Goal: Task Accomplishment & Management: Manage account settings

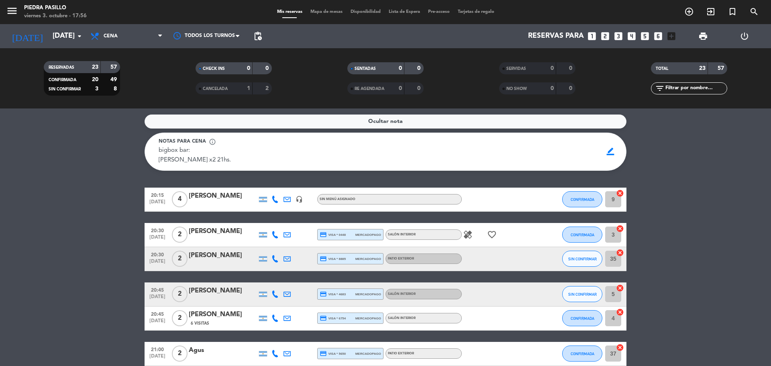
click at [342, 13] on span "Mapa de mesas" at bounding box center [326, 12] width 40 height 4
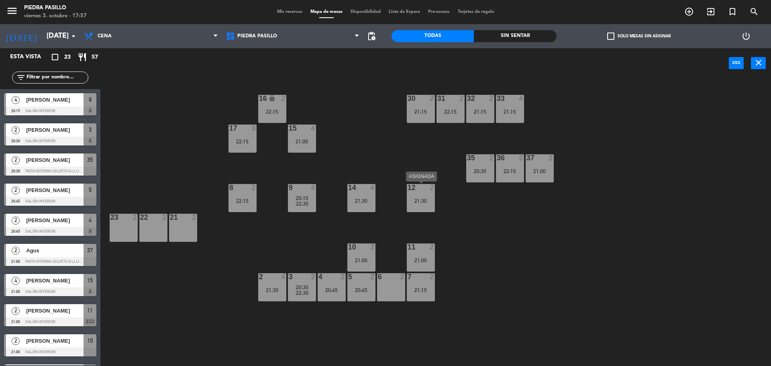
click at [423, 203] on div "21:30" at bounding box center [421, 201] width 28 height 6
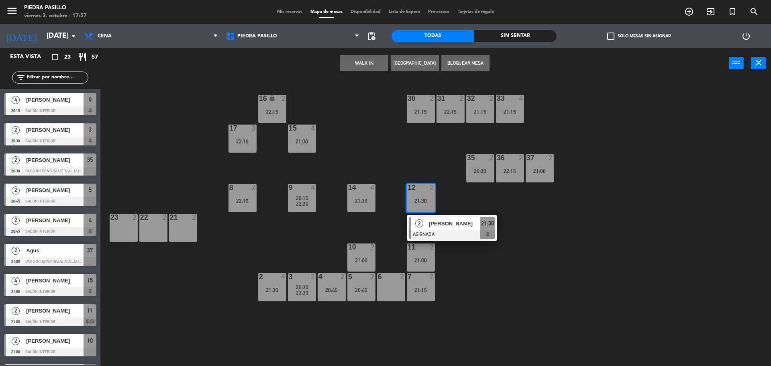
click at [462, 206] on div "16 lock 2 22:15 30 2 21:15 31 2 22:15 32 2 21:15 33 4 21:15 17 3 22:15 15 4 21:…" at bounding box center [439, 223] width 663 height 287
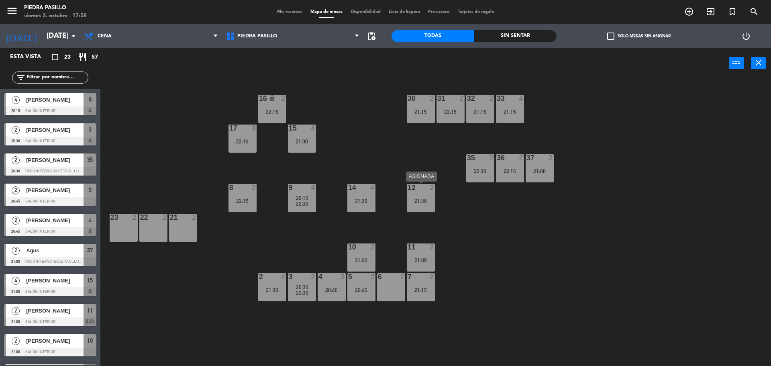
click at [423, 200] on div "21:30" at bounding box center [421, 201] width 28 height 6
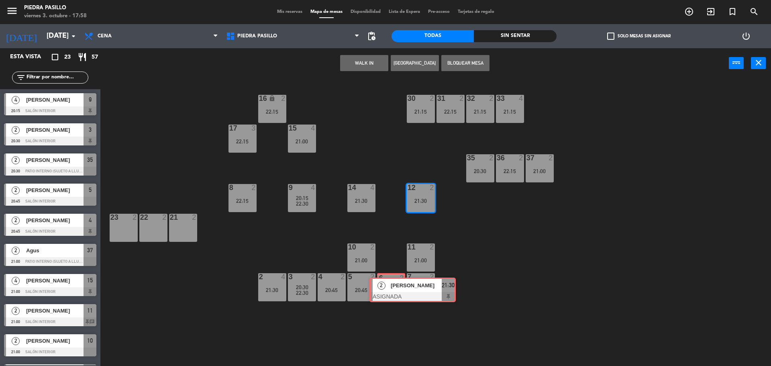
drag, startPoint x: 433, startPoint y: 230, endPoint x: 394, endPoint y: 293, distance: 74.4
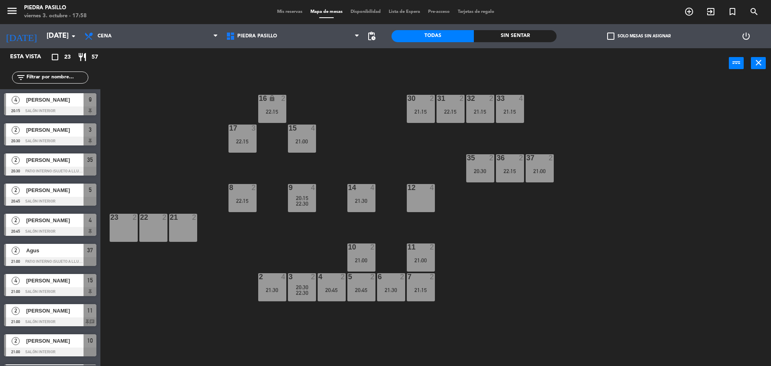
scroll to position [176, 0]
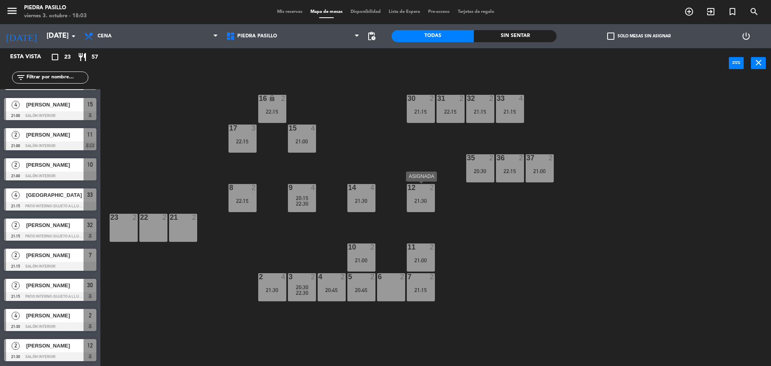
click at [424, 203] on div "21:30" at bounding box center [421, 201] width 28 height 6
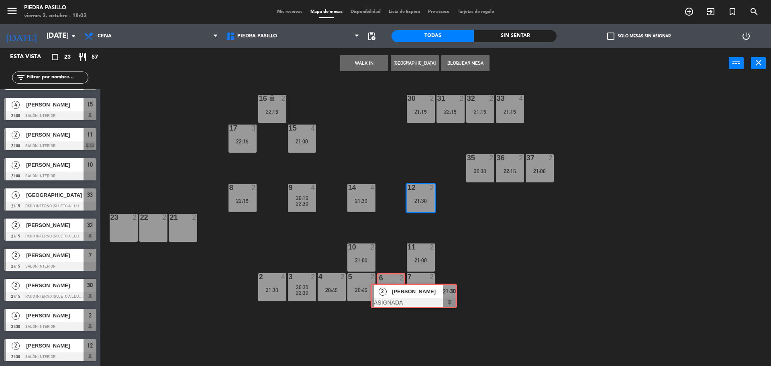
drag, startPoint x: 424, startPoint y: 226, endPoint x: 386, endPoint y: 292, distance: 76.8
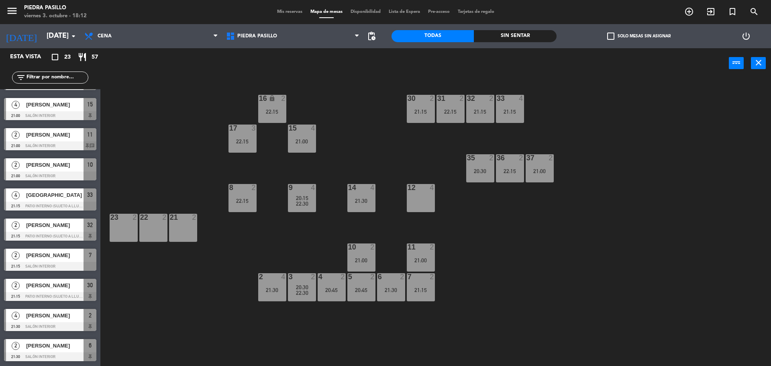
click at [348, 93] on div "16 lock 2 22:15 30 2 21:15 31 2 22:15 32 2 21:15 33 4 21:15 17 3 22:15 15 4 21:…" at bounding box center [439, 223] width 663 height 287
click at [515, 232] on div "16 lock 2 22:15 30 2 21:15 31 2 22:15 32 2 21:15 33 4 21:15 17 3 22:15 15 4 21:…" at bounding box center [439, 223] width 663 height 287
click at [361, 111] on div "16 lock 2 22:15 30 2 21:15 31 2 22:15 32 2 21:15 33 4 21:15 17 3 22:15 15 4 21:…" at bounding box center [439, 223] width 663 height 287
click at [346, 135] on div "16 lock 2 22:15 30 2 21:15 31 2 22:15 32 2 21:15 33 4 21:15 17 3 22:15 15 4 21:…" at bounding box center [439, 223] width 663 height 287
click at [290, 199] on div "20:15" at bounding box center [302, 198] width 28 height 6
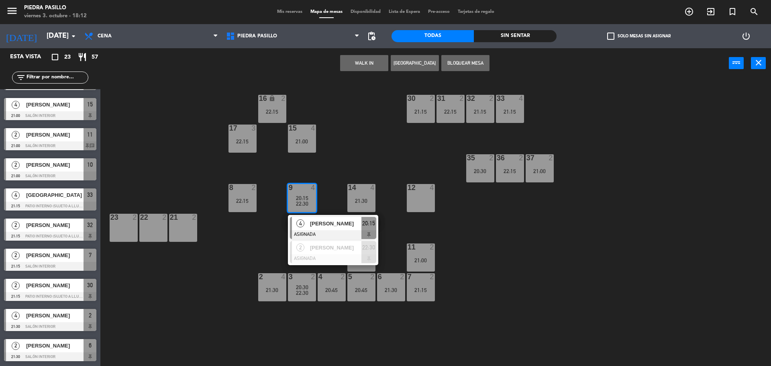
click at [364, 124] on div "16 lock 2 22:15 30 2 21:15 31 2 22:15 32 2 21:15 33 4 21:15 17 3 22:15 15 4 21:…" at bounding box center [439, 223] width 663 height 287
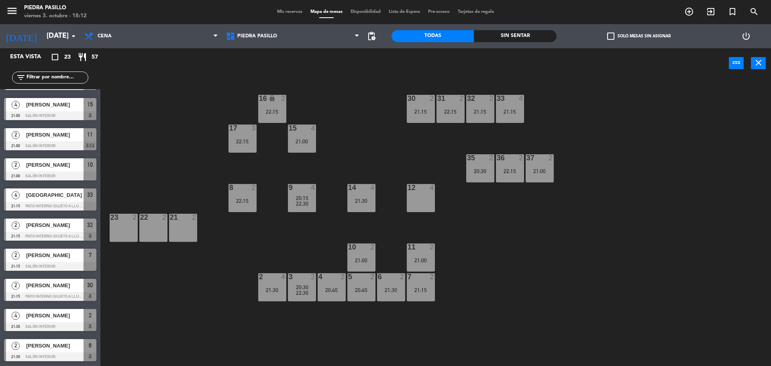
click at [327, 254] on div "16 lock 2 22:15 30 2 21:15 31 2 22:15 32 2 21:15 33 4 21:15 17 3 22:15 15 4 21:…" at bounding box center [439, 223] width 663 height 287
click at [293, 295] on div "22:30" at bounding box center [302, 293] width 28 height 6
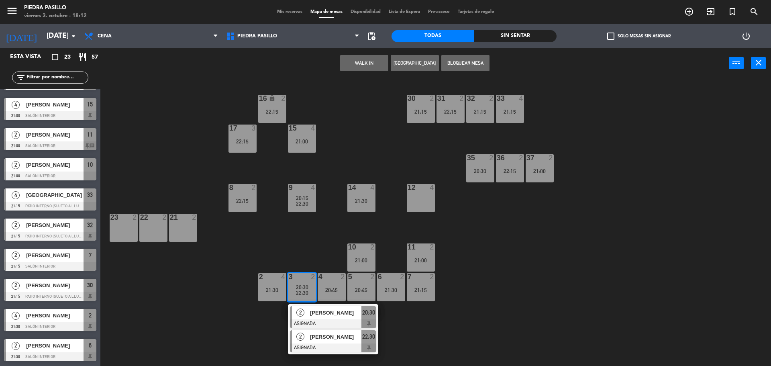
click at [327, 337] on span "[PERSON_NAME]" at bounding box center [335, 336] width 51 height 8
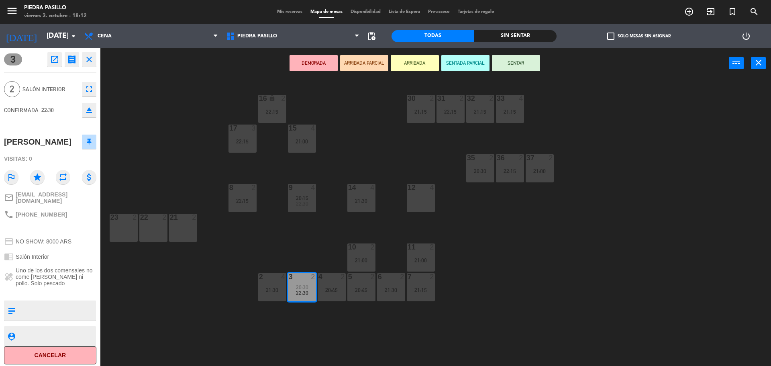
click at [423, 198] on div "12 4" at bounding box center [421, 198] width 28 height 28
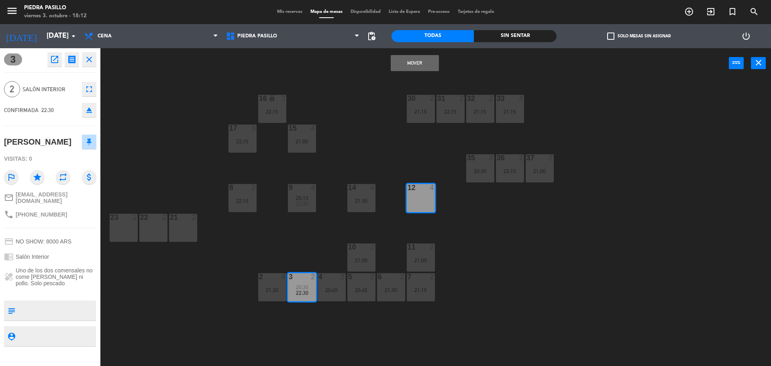
click at [415, 65] on button "Mover" at bounding box center [414, 63] width 48 height 16
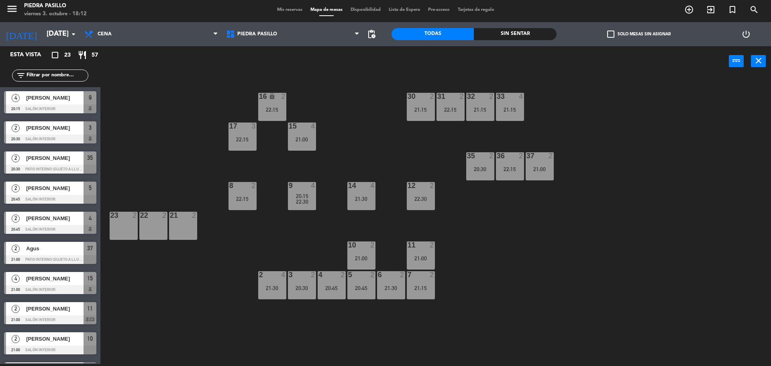
scroll to position [185, 0]
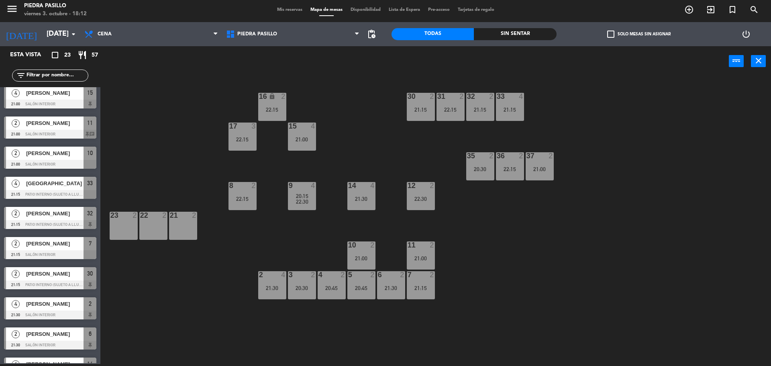
click at [356, 92] on div "16 lock 2 22:15 30 2 21:15 31 2 22:15 32 2 21:15 33 4 21:15 17 3 22:15 15 4 21:…" at bounding box center [439, 221] width 663 height 287
click at [474, 277] on div "16 lock 2 22:15 30 2 21:15 31 2 22:15 32 2 21:15 33 4 21:15 17 3 22:15 15 4 21:…" at bounding box center [439, 221] width 663 height 287
click at [380, 154] on div "16 lock 2 22:15 30 2 21:15 31 2 22:15 32 2 21:15 33 4 21:15 17 3 22:15 15 4 21:…" at bounding box center [439, 221] width 663 height 287
click at [427, 193] on div "12 2 22:30" at bounding box center [421, 196] width 28 height 28
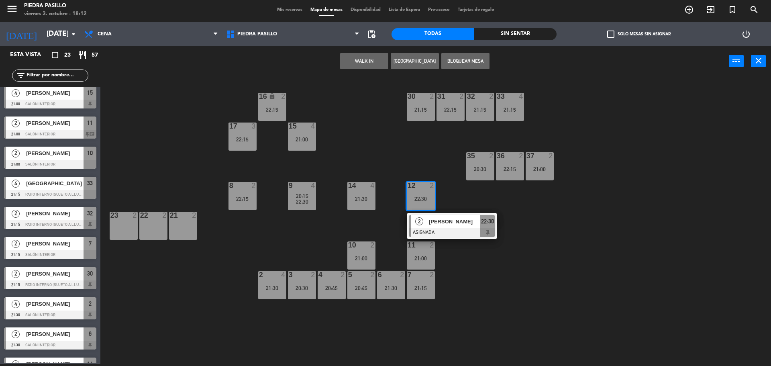
click at [385, 138] on div "16 lock 2 22:15 30 2 21:15 31 2 22:15 32 2 21:15 33 4 21:15 17 3 22:15 15 4 21:…" at bounding box center [439, 221] width 663 height 287
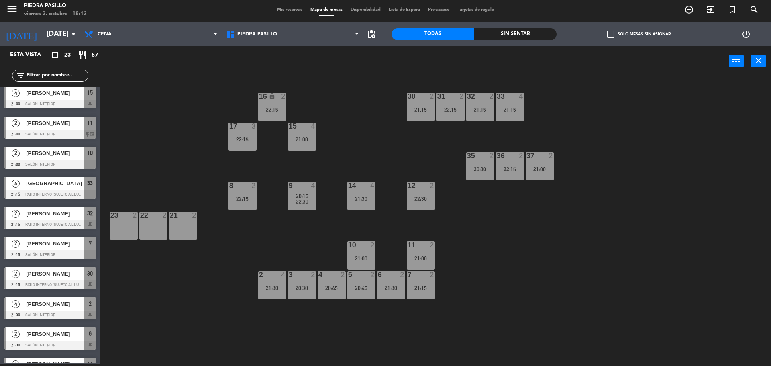
click at [494, 248] on div "16 lock 2 22:15 30 2 21:15 31 2 22:15 32 2 21:15 33 4 21:15 17 3 22:15 15 4 21:…" at bounding box center [439, 221] width 663 height 287
click at [382, 147] on div "16 lock 2 22:15 30 2 21:15 31 2 22:15 32 2 21:15 33 4 21:15 17 3 22:15 15 4 21:…" at bounding box center [439, 221] width 663 height 287
click at [511, 284] on div "16 lock 2 22:15 30 2 21:15 31 2 22:15 32 2 21:15 33 4 21:15 17 3 22:15 15 4 21:…" at bounding box center [439, 221] width 663 height 287
click at [283, 10] on span "Mis reservas" at bounding box center [289, 10] width 33 height 4
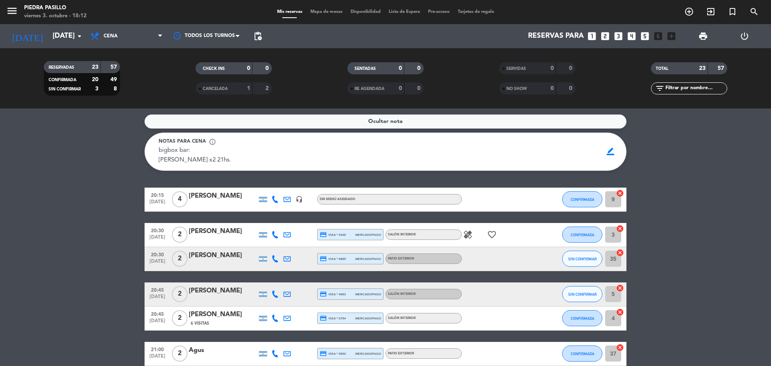
click at [468, 233] on icon "healing" at bounding box center [468, 235] width 10 height 10
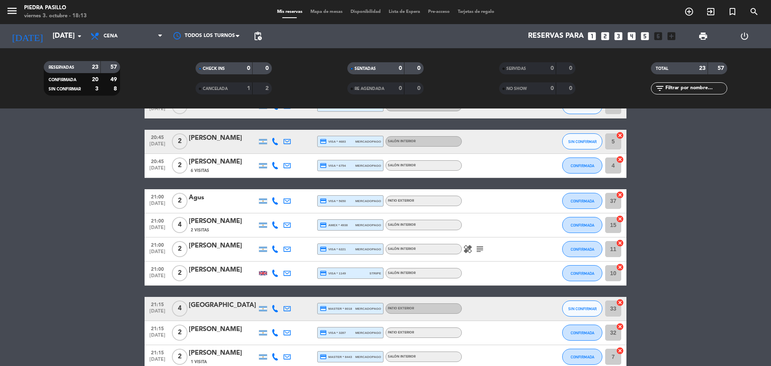
scroll to position [201, 0]
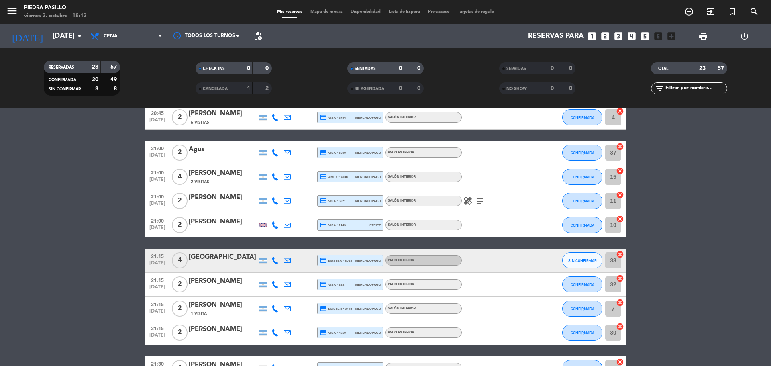
click at [469, 199] on icon "healing" at bounding box center [468, 201] width 10 height 10
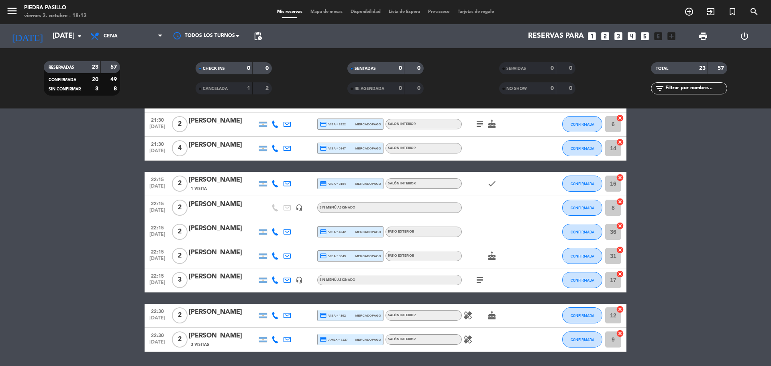
scroll to position [494, 0]
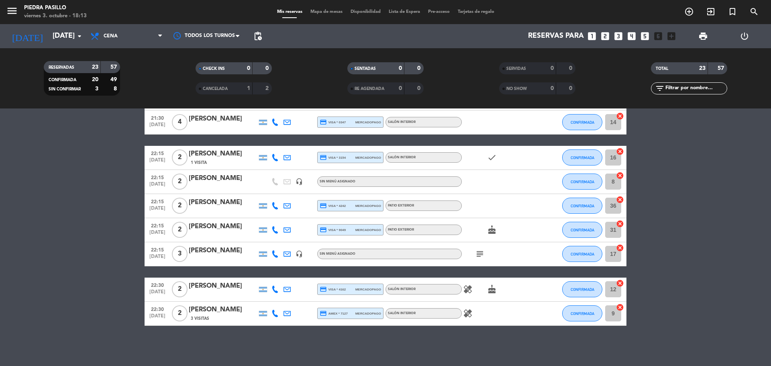
click at [468, 284] on div "healing cake" at bounding box center [498, 289] width 72 height 24
click at [468, 287] on icon "healing" at bounding box center [468, 289] width 10 height 10
click at [472, 312] on icon "healing" at bounding box center [468, 313] width 10 height 10
click at [342, 10] on span "Mapa de mesas" at bounding box center [326, 12] width 40 height 4
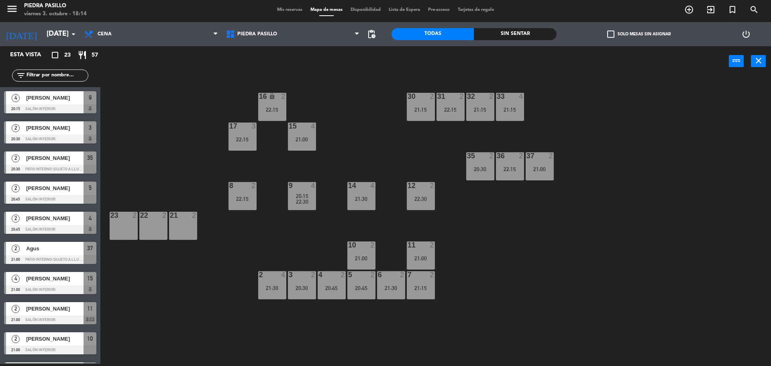
click at [390, 144] on div "16 lock 2 22:15 30 2 21:15 31 2 22:15 32 2 21:15 33 4 21:15 17 3 22:15 15 4 21:…" at bounding box center [439, 221] width 663 height 287
click at [552, 294] on div "16 lock 2 22:15 30 2 21:15 31 2 22:15 32 2 21:15 33 4 21:15 17 3 22:15 15 4 21:…" at bounding box center [439, 221] width 663 height 287
click at [376, 119] on div "16 lock 2 22:15 30 2 21:15 31 2 22:15 32 2 21:15 33 4 21:15 17 3 22:15 15 4 21:…" at bounding box center [439, 221] width 663 height 287
click at [391, 287] on div "21:30" at bounding box center [391, 288] width 28 height 6
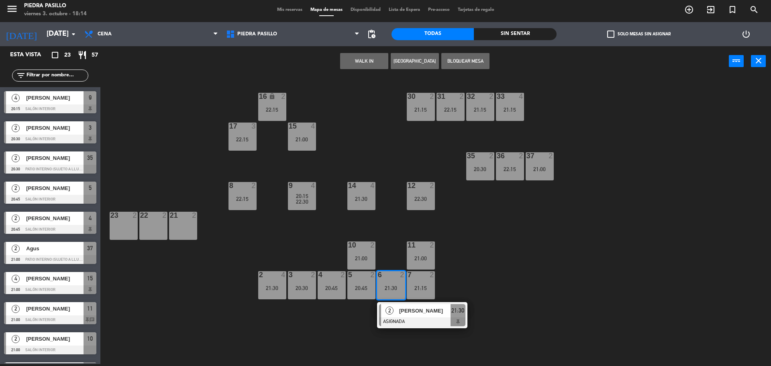
click at [333, 283] on div "4 2 20:45" at bounding box center [331, 285] width 28 height 28
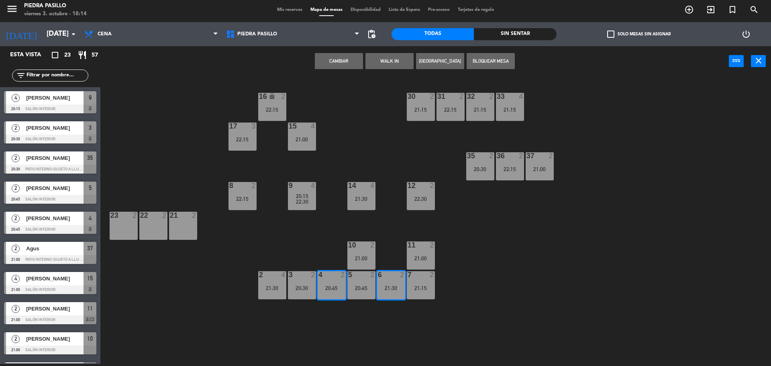
click at [347, 58] on button "Cambiar" at bounding box center [339, 61] width 48 height 16
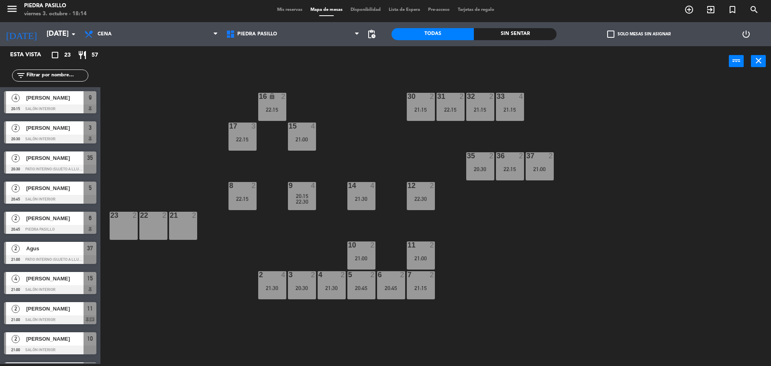
click at [530, 313] on div "16 lock 2 22:15 30 2 21:15 31 2 22:15 32 2 21:15 33 4 21:15 17 3 22:15 15 4 21:…" at bounding box center [439, 221] width 663 height 287
click at [357, 288] on div "20:45" at bounding box center [361, 288] width 28 height 6
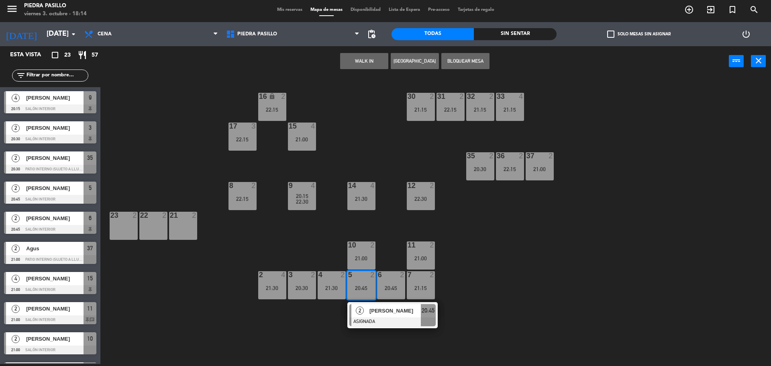
click at [334, 285] on div "21:30" at bounding box center [331, 288] width 28 height 6
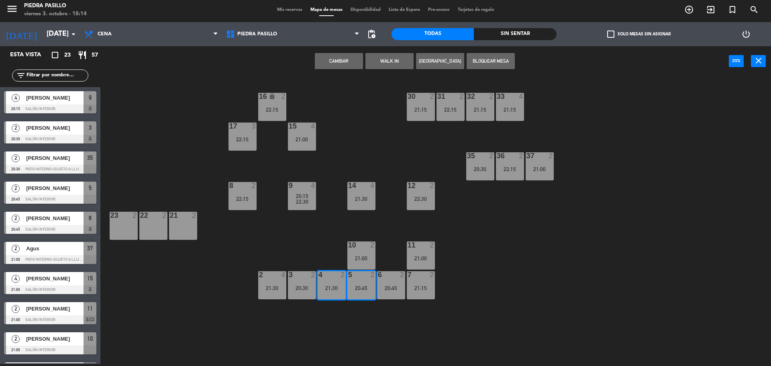
click at [333, 59] on button "Cambiar" at bounding box center [339, 61] width 48 height 16
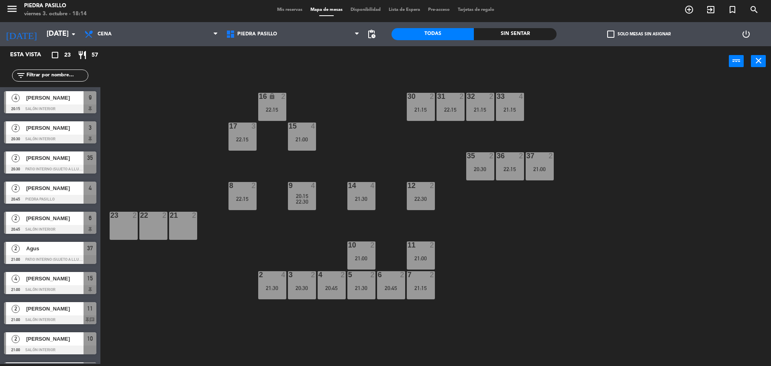
click at [486, 278] on div "16 lock 2 22:15 30 2 21:15 31 2 22:15 32 2 21:15 33 4 21:15 17 3 22:15 15 4 21:…" at bounding box center [439, 221] width 663 height 287
click at [376, 101] on div "16 lock 2 22:15 30 2 21:15 31 2 22:15 32 2 21:15 33 4 21:15 17 3 22:15 15 4 21:…" at bounding box center [439, 221] width 663 height 287
click at [489, 264] on div "16 lock 2 22:15 30 2 21:15 31 2 22:15 32 2 21:15 33 4 21:15 17 3 22:15 15 4 21:…" at bounding box center [439, 221] width 663 height 287
click at [508, 270] on div "16 lock 2 22:15 30 2 21:15 31 2 22:15 32 2 21:15 33 4 21:15 17 3 22:15 15 4 21:…" at bounding box center [439, 221] width 663 height 287
click at [381, 102] on div "16 lock 2 22:15 30 2 21:15 31 2 22:15 32 2 21:15 33 4 21:15 17 3 22:15 15 4 21:…" at bounding box center [439, 221] width 663 height 287
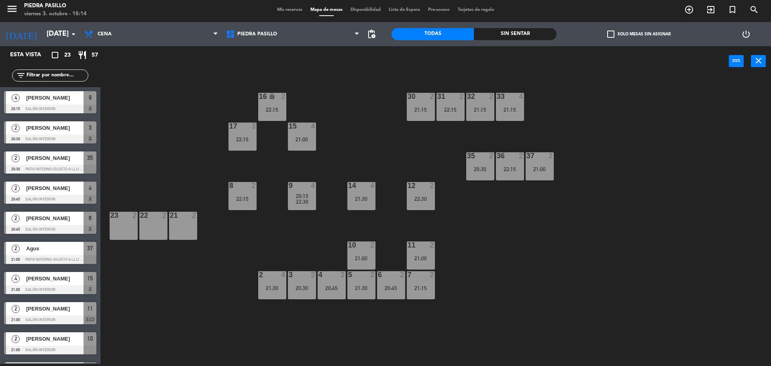
click at [531, 303] on div "16 lock 2 22:15 30 2 21:15 31 2 22:15 32 2 21:15 33 4 21:15 17 3 22:15 15 4 21:…" at bounding box center [439, 221] width 663 height 287
click at [501, 287] on div "16 lock 2 22:15 30 2 21:15 31 2 22:15 32 2 21:15 33 4 21:15 17 3 22:15 15 4 21:…" at bounding box center [439, 221] width 663 height 287
click at [370, 101] on div "16 lock 2 22:15 30 2 21:15 31 2 22:15 32 2 21:15 33 4 21:15 17 3 22:15 15 4 21:…" at bounding box center [439, 221] width 663 height 287
click at [368, 118] on div "16 lock 2 22:15 30 2 21:15 31 2 22:15 32 2 21:15 33 4 21:15 17 3 22:15 15 4 21:…" at bounding box center [439, 221] width 663 height 287
click at [366, 73] on div "power_input close" at bounding box center [414, 61] width 628 height 31
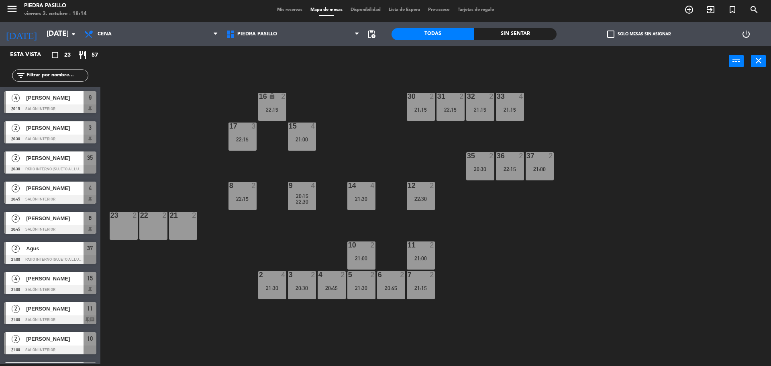
click at [687, 108] on div "16 lock 2 22:15 30 2 21:15 31 2 22:15 32 2 21:15 33 4 21:15 17 3 22:15 15 4 21:…" at bounding box center [439, 221] width 663 height 287
click at [294, 11] on span "Mis reservas" at bounding box center [289, 10] width 33 height 4
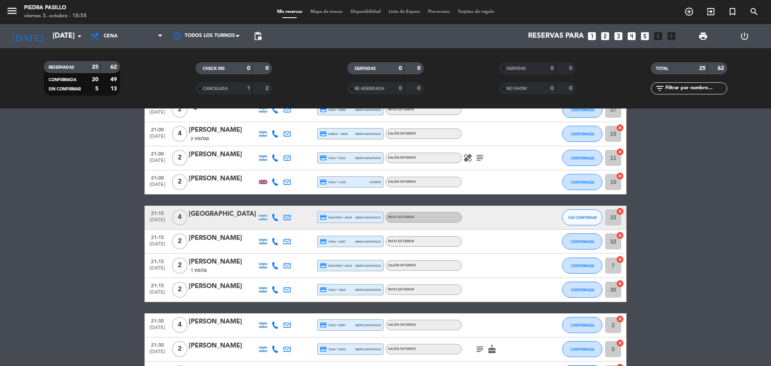
scroll to position [554, 0]
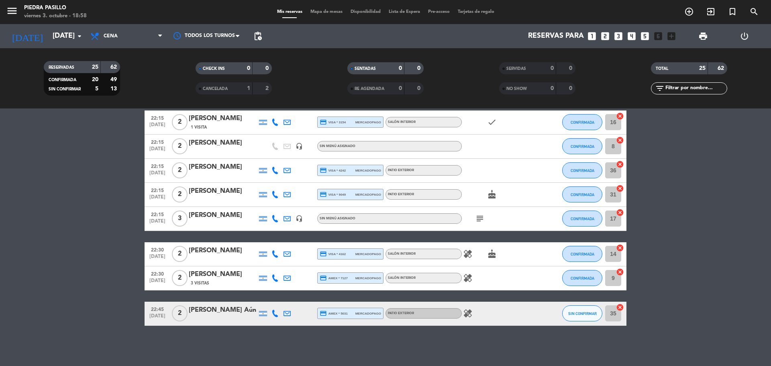
click at [471, 310] on icon "healing" at bounding box center [468, 313] width 10 height 10
click at [468, 275] on icon "healing" at bounding box center [468, 278] width 10 height 10
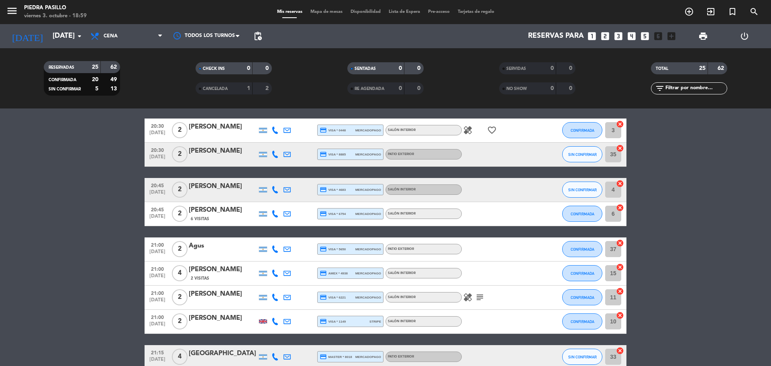
scroll to position [0, 0]
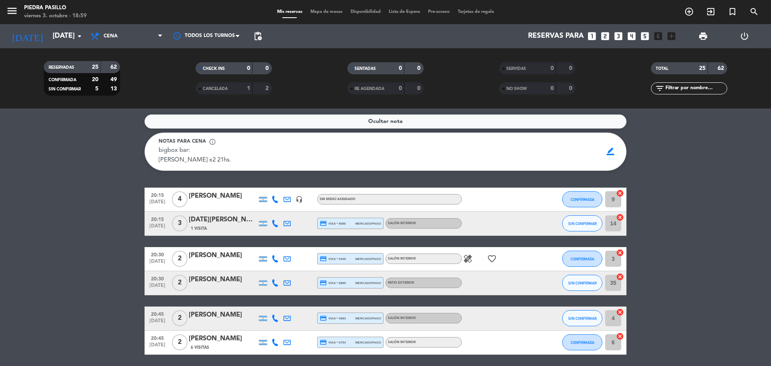
click at [461, 259] on div "Salón Interior" at bounding box center [423, 258] width 76 height 10
click at [468, 257] on icon "healing" at bounding box center [468, 259] width 10 height 10
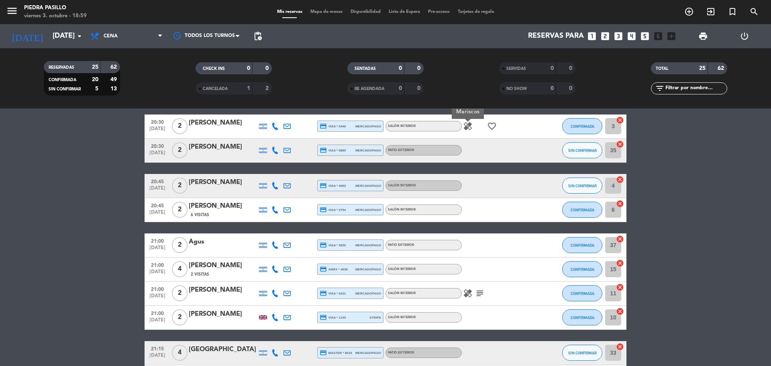
scroll to position [134, 0]
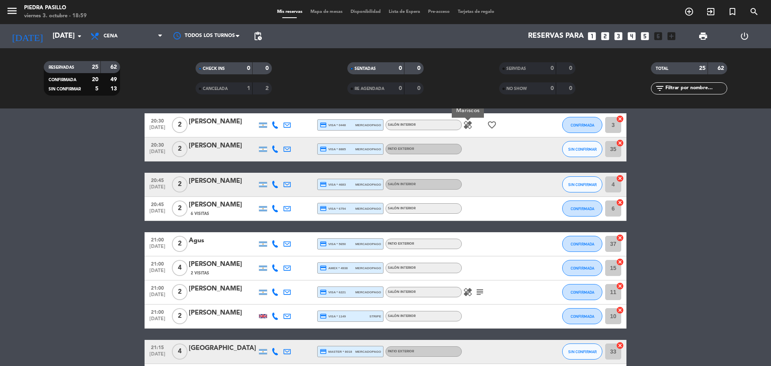
click at [466, 295] on icon "healing" at bounding box center [468, 292] width 10 height 10
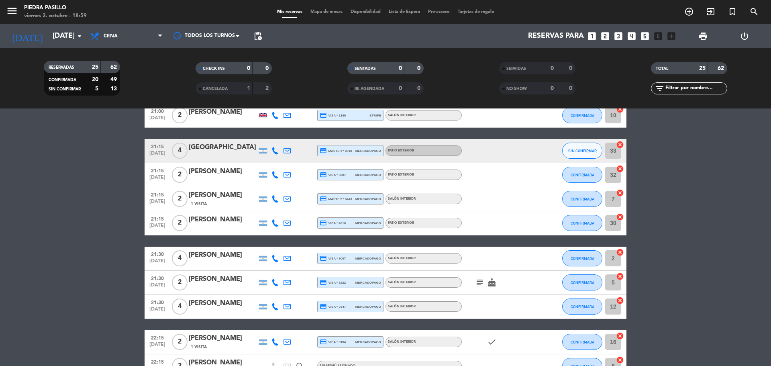
scroll to position [201, 0]
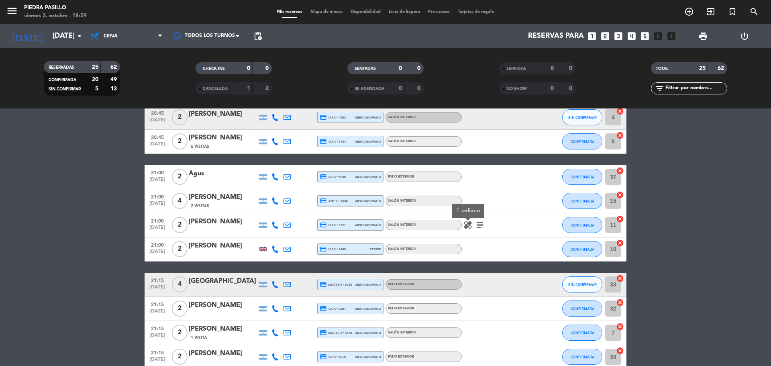
click at [477, 228] on icon "subject" at bounding box center [480, 225] width 10 height 10
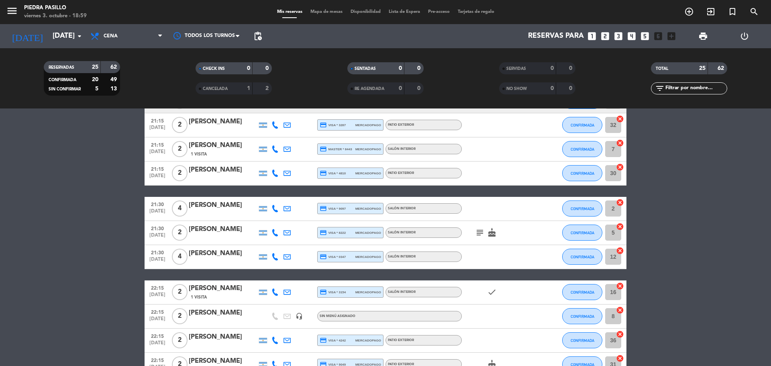
scroll to position [401, 0]
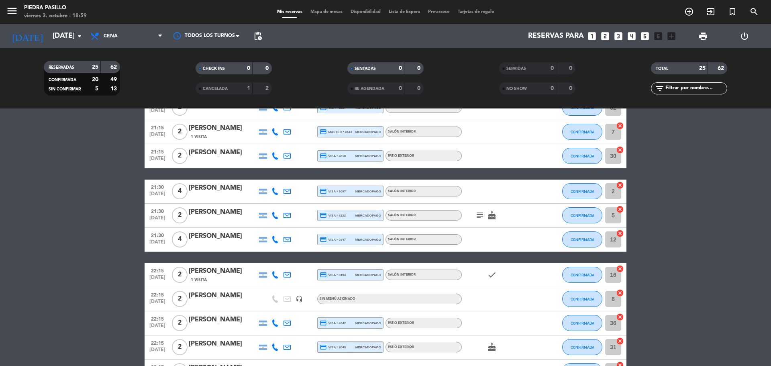
click at [480, 212] on icon "subject" at bounding box center [480, 215] width 10 height 10
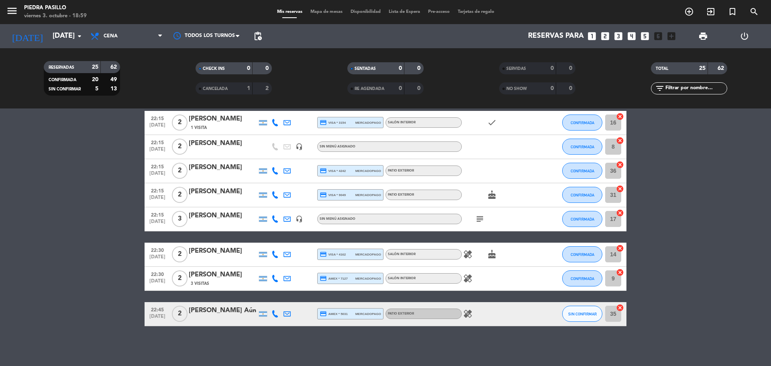
scroll to position [554, 0]
click at [477, 219] on icon "subject" at bounding box center [480, 219] width 10 height 10
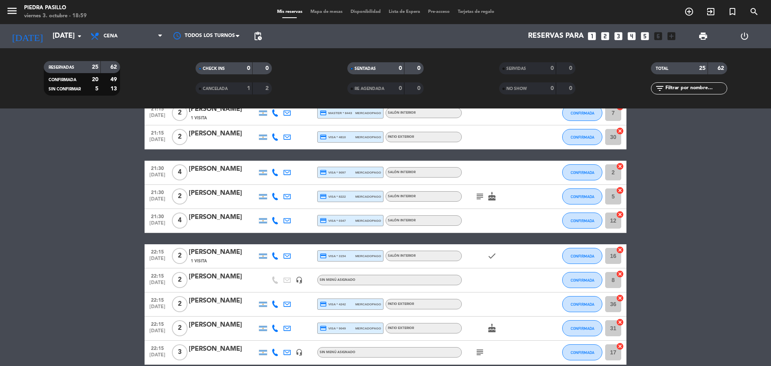
click at [481, 193] on icon "subject" at bounding box center [480, 196] width 10 height 10
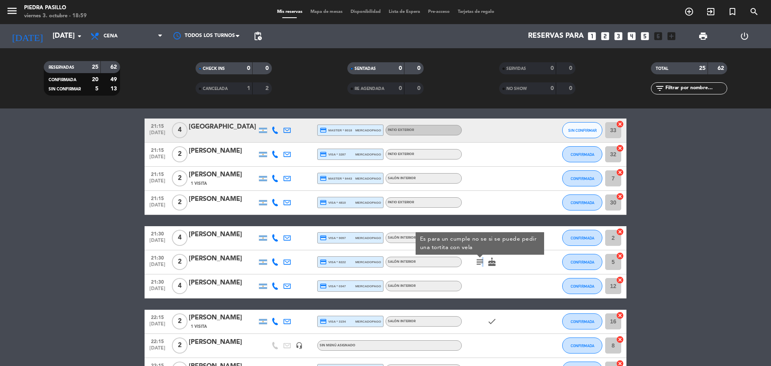
scroll to position [286, 0]
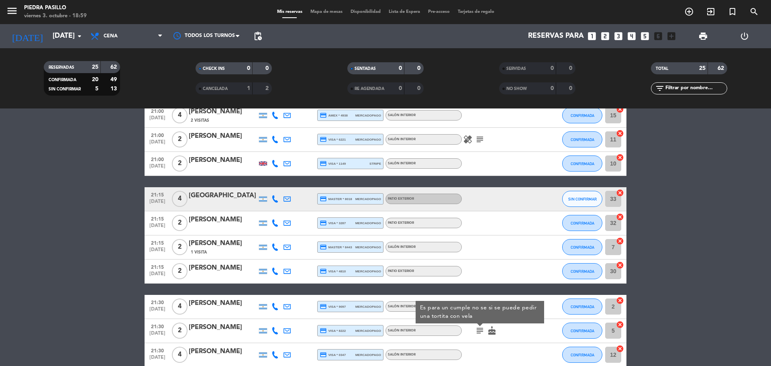
click at [483, 138] on icon "subject" at bounding box center [480, 139] width 10 height 10
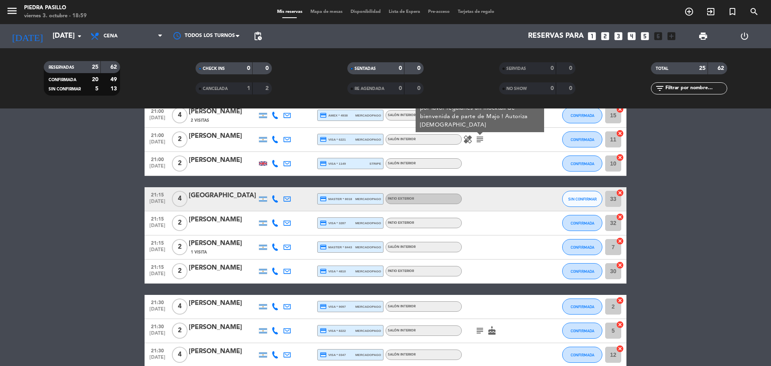
scroll to position [220, 0]
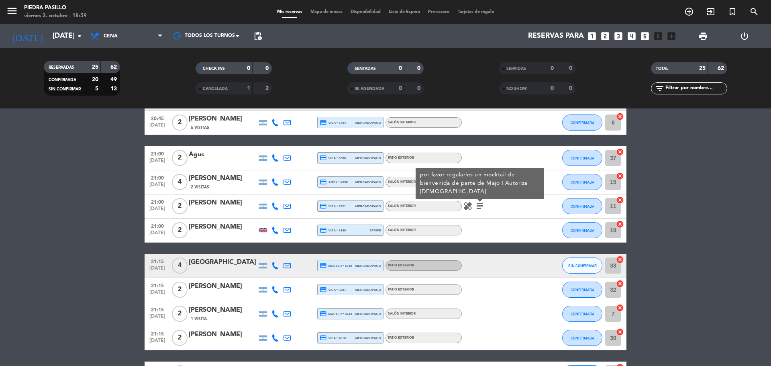
click at [764, 189] on bookings-row "20:15 [DATE] 4 [PERSON_NAME] headset_mic Sin menú asignado CONFIRMADA 9 cancel …" at bounding box center [385, 314] width 771 height 692
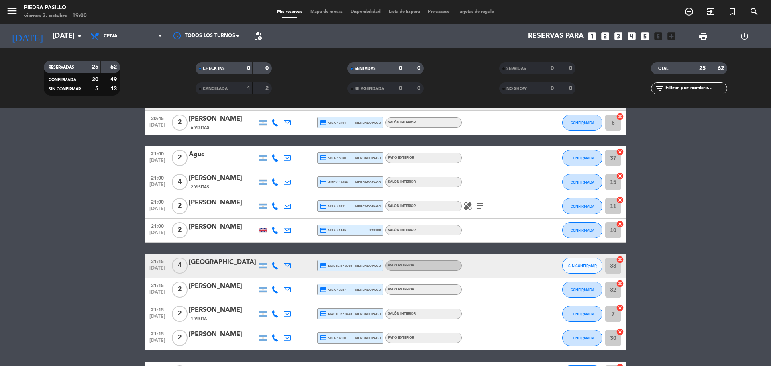
click at [693, 238] on bookings-row "20:15 [DATE] 4 [PERSON_NAME] headset_mic Sin menú asignado CONFIRMADA 9 cancel …" at bounding box center [385, 314] width 771 height 692
click at [263, 232] on div at bounding box center [263, 230] width 8 height 4
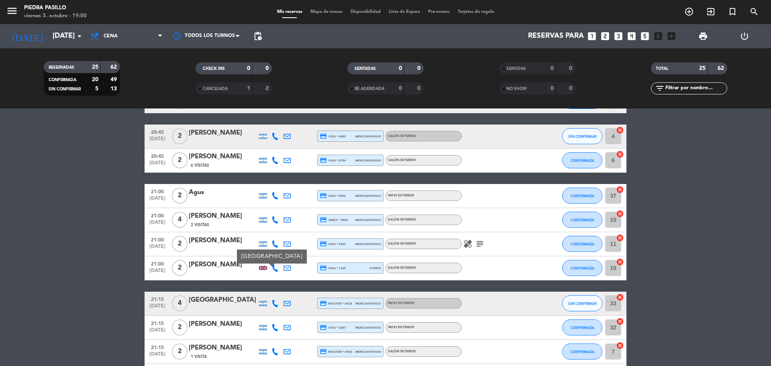
scroll to position [153, 0]
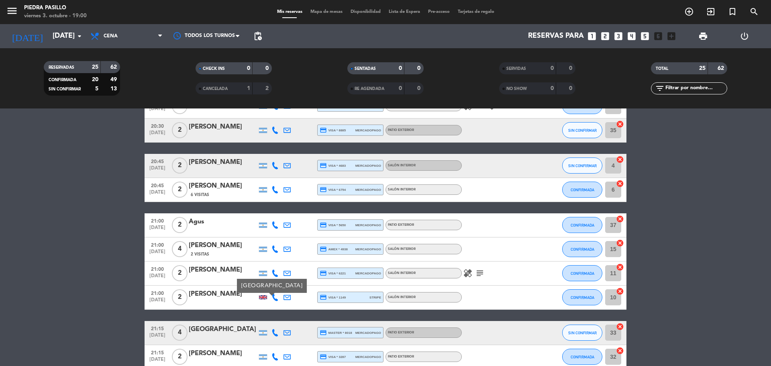
click at [270, 299] on div at bounding box center [275, 297] width 12 height 24
click at [275, 298] on icon at bounding box center [274, 296] width 7 height 7
click at [292, 285] on span at bounding box center [295, 284] width 6 height 6
click at [316, 89] on filter-checkbox "RE AGENDADA 0 0" at bounding box center [385, 88] width 152 height 12
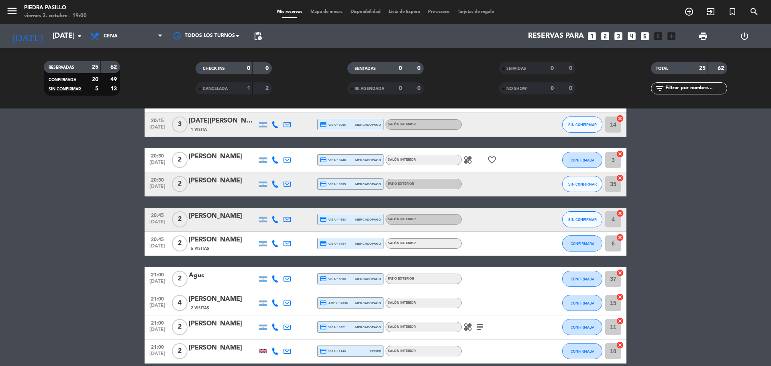
scroll to position [0, 0]
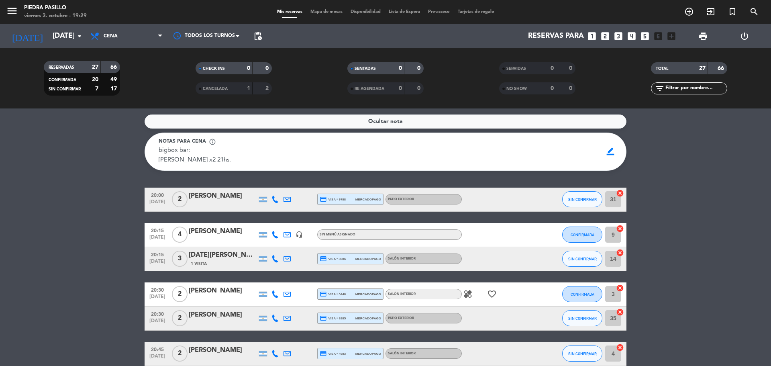
click at [320, 10] on span "Mapa de mesas" at bounding box center [326, 12] width 40 height 4
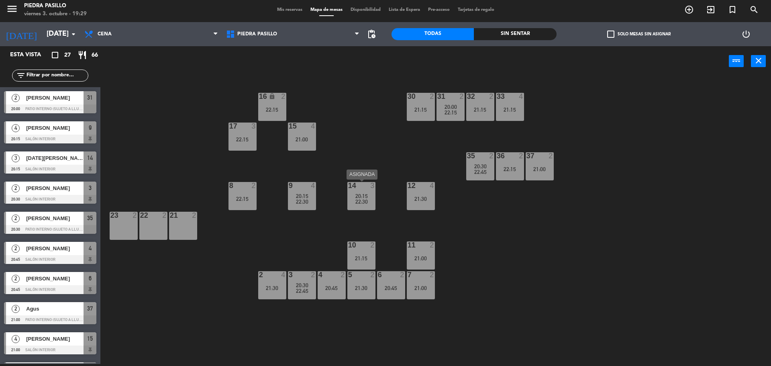
click at [358, 198] on span "20:15" at bounding box center [361, 196] width 12 height 6
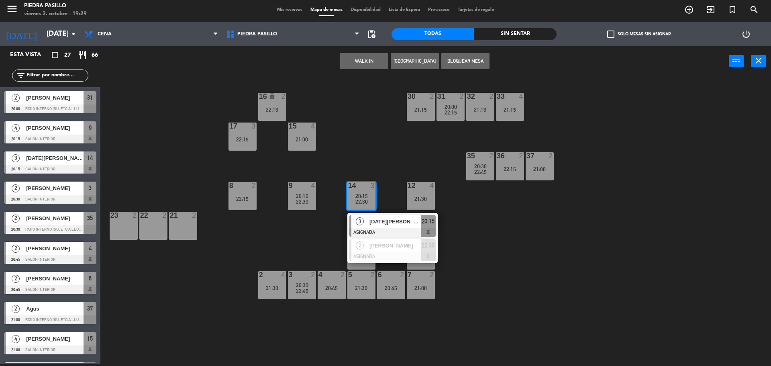
click at [380, 177] on div "16 lock 2 22:15 30 2 21:15 31 2 20:00 22:15 32 2 21:15 33 4 21:15 17 3 22:15 15…" at bounding box center [439, 221] width 663 height 287
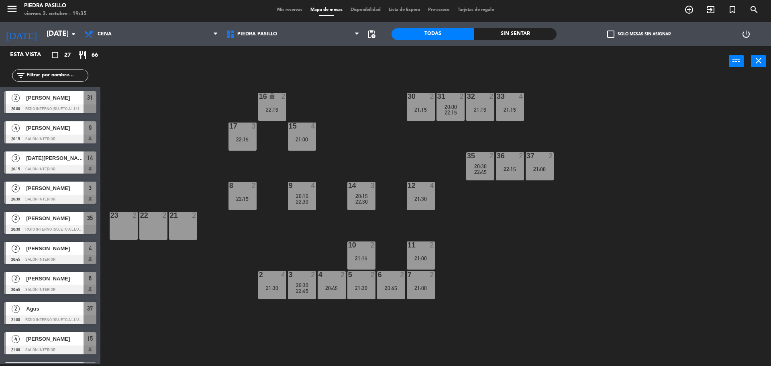
click at [364, 88] on div "16 lock 2 22:15 30 2 21:15 31 2 20:00 22:15 32 2 21:15 33 4 21:15 17 3 22:15 15…" at bounding box center [439, 221] width 663 height 287
click at [592, 236] on div "16 lock 2 22:15 30 2 21:15 31 2 20:00 22:15 32 2 21:15 33 4 21:15 17 3 22:15 15…" at bounding box center [439, 221] width 663 height 287
click at [362, 122] on div "16 lock 2 22:15 30 2 21:15 31 2 20:00 22:15 32 2 21:15 33 4 21:15 17 3 22:15 15…" at bounding box center [439, 221] width 663 height 287
click at [480, 226] on div "16 lock 2 22:15 30 2 21:15 31 2 20:00 22:15 32 2 21:15 33 4 21:15 17 3 22:15 15…" at bounding box center [439, 221] width 663 height 287
click at [410, 143] on div "16 lock 2 22:15 30 2 21:15 31 2 20:00 22:15 32 2 21:15 33 4 21:15 17 3 22:15 15…" at bounding box center [439, 221] width 663 height 287
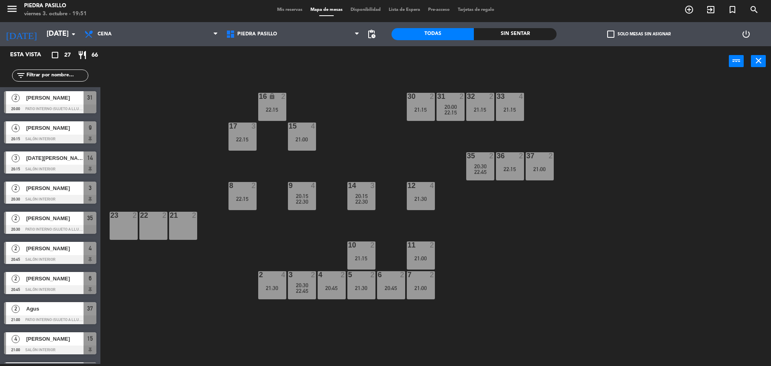
click at [658, 140] on div "16 lock 2 22:15 30 2 21:15 31 2 20:00 22:15 32 2 21:15 33 4 21:15 17 3 22:15 15…" at bounding box center [439, 221] width 663 height 287
click at [562, 231] on div "16 lock 2 22:15 30 2 21:15 31 2 20:00 22:15 32 2 21:15 33 4 21:15 17 3 22:15 15…" at bounding box center [439, 221] width 663 height 287
click at [582, 279] on div "16 lock 2 22:15 30 2 21:15 31 2 20:00 22:15 32 2 21:15 33 4 21:15 17 3 22:15 15…" at bounding box center [439, 221] width 663 height 287
click at [423, 156] on div "16 lock 2 22:15 30 2 21:15 31 2 20:00 22:15 32 2 21:15 33 4 21:15 17 3 22:15 15…" at bounding box center [439, 221] width 663 height 287
click at [58, 76] on input "text" at bounding box center [57, 75] width 62 height 9
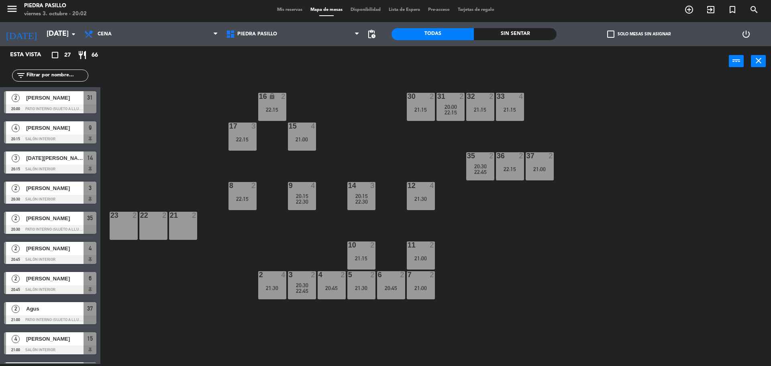
click at [367, 100] on div "16 lock 2 22:15 30 2 21:15 31 2 20:00 22:15 32 2 21:15 33 4 21:15 17 3 22:15 15…" at bounding box center [439, 221] width 663 height 287
click at [309, 201] on div "22:30" at bounding box center [302, 202] width 28 height 6
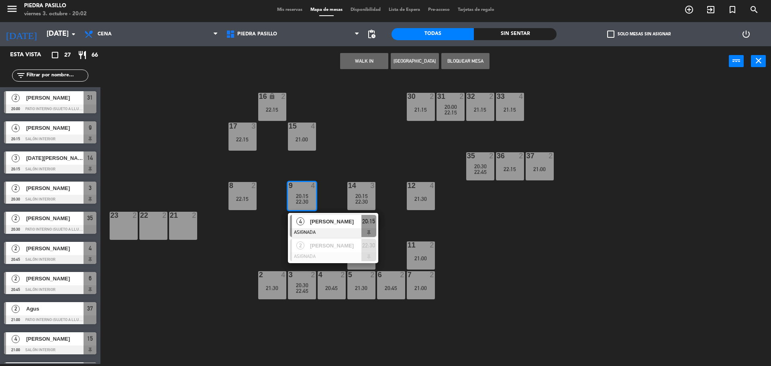
click at [333, 135] on div "16 lock 2 22:15 30 2 21:15 31 2 20:00 22:15 32 2 21:15 33 4 21:15 17 3 22:15 15…" at bounding box center [439, 221] width 663 height 287
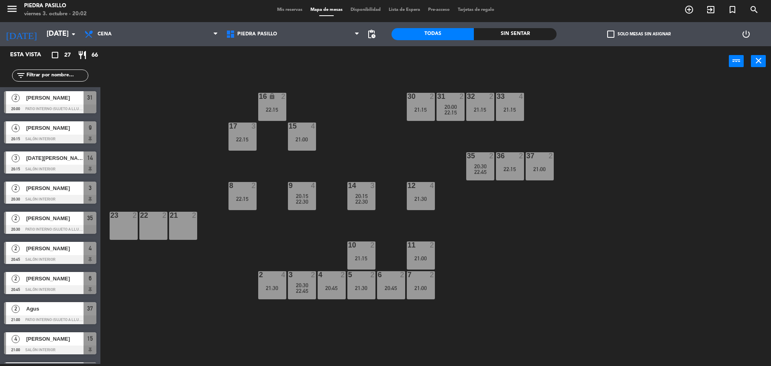
click at [357, 196] on span "20:15" at bounding box center [361, 196] width 12 height 6
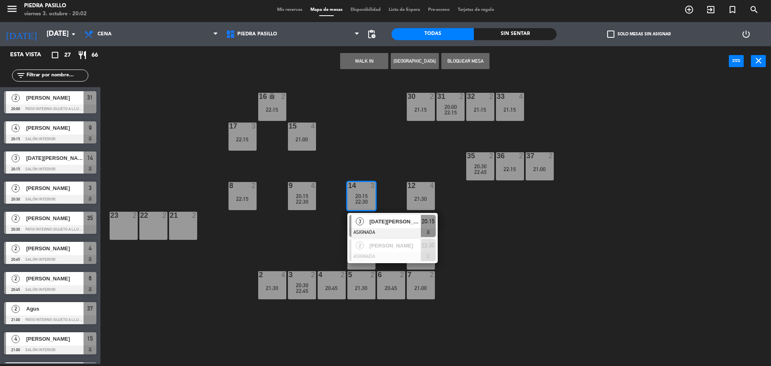
click at [360, 148] on div "16 lock 2 22:15 30 2 21:15 31 2 20:00 22:15 32 2 21:15 33 4 21:15 17 3 22:15 15…" at bounding box center [439, 221] width 663 height 287
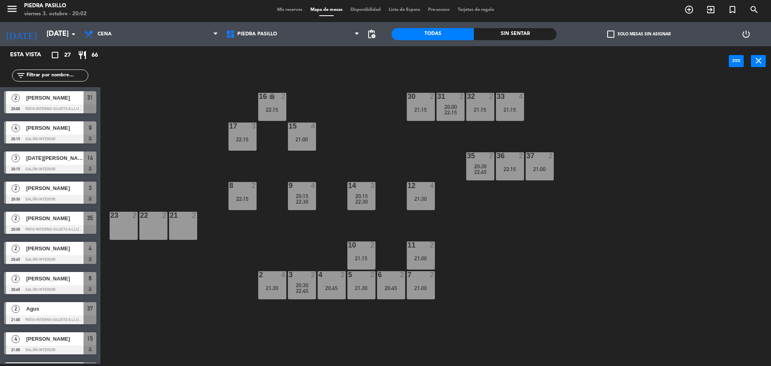
click at [427, 191] on div "12 4 21:30" at bounding box center [421, 196] width 28 height 28
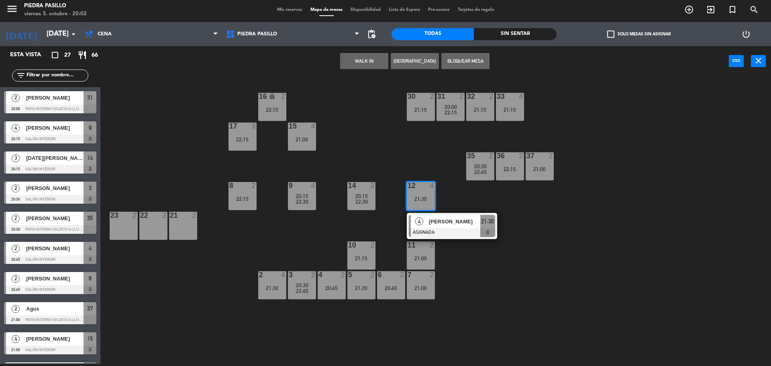
click at [382, 147] on div "16 lock 2 22:15 30 2 21:15 31 2 20:00 22:15 32 2 21:15 33 4 21:15 17 3 22:15 15…" at bounding box center [439, 221] width 663 height 287
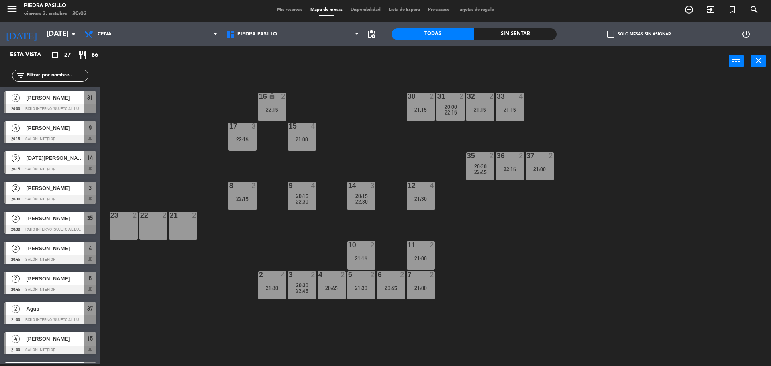
click at [61, 77] on input "text" at bounding box center [57, 75] width 62 height 9
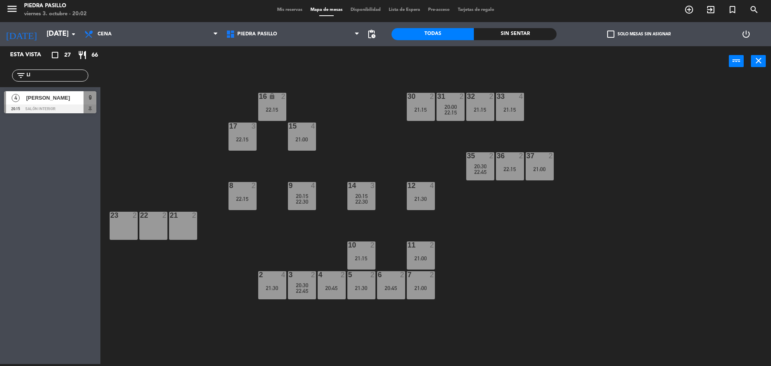
type input "LI"
click at [22, 97] on div "4 [PERSON_NAME] 20:15 Salón Interior 9 4 [PERSON_NAME] 20:15 Salón Interior 9" at bounding box center [50, 103] width 100 height 33
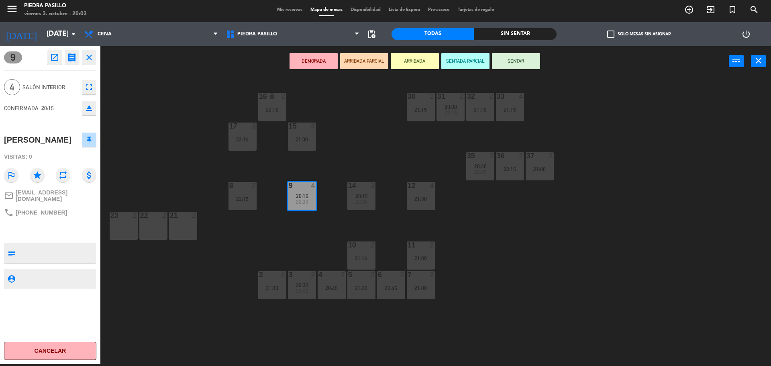
click at [521, 55] on button "SENTAR" at bounding box center [516, 61] width 48 height 16
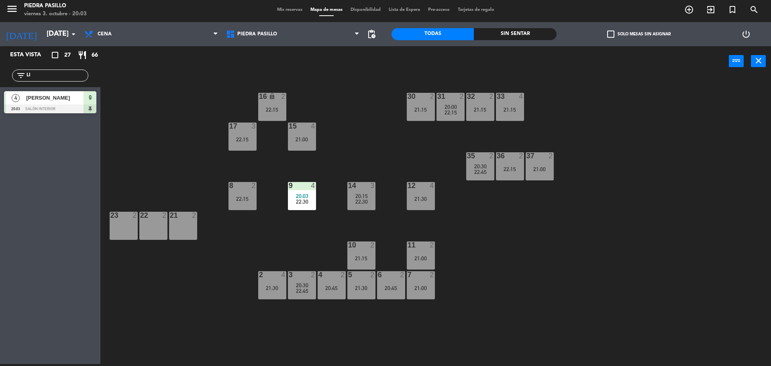
click at [657, 142] on div "16 lock 2 22:15 30 2 21:15 31 2 20:00 22:15 32 2 21:15 33 4 21:15 17 3 22:15 15…" at bounding box center [439, 221] width 663 height 287
click at [754, 126] on div "16 lock 2 22:15 30 2 21:15 31 2 20:00 22:15 32 2 21:15 33 4 21:15 17 3 22:15 15…" at bounding box center [439, 221] width 663 height 287
click at [378, 125] on div "16 lock 2 22:15 30 2 21:15 31 2 20:00 22:15 32 2 21:15 33 4 21:15 17 3 22:15 15…" at bounding box center [439, 221] width 663 height 287
click at [35, 76] on input "LI" at bounding box center [57, 75] width 62 height 9
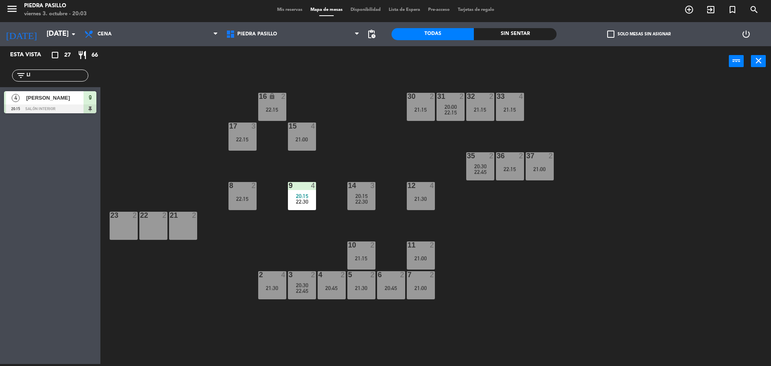
click at [35, 76] on input "LI" at bounding box center [57, 75] width 62 height 9
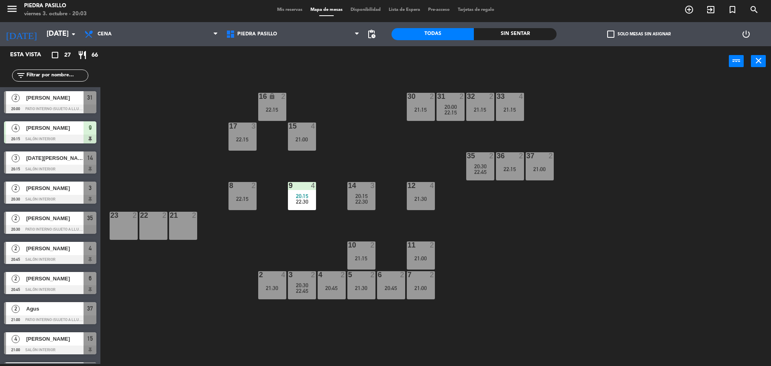
click at [332, 85] on div "16 lock 2 22:15 30 2 21:15 31 2 20:00 22:15 32 2 21:15 33 4 21:15 17 3 22:15 15…" at bounding box center [439, 221] width 663 height 287
click at [443, 108] on div "20:00" at bounding box center [450, 107] width 28 height 6
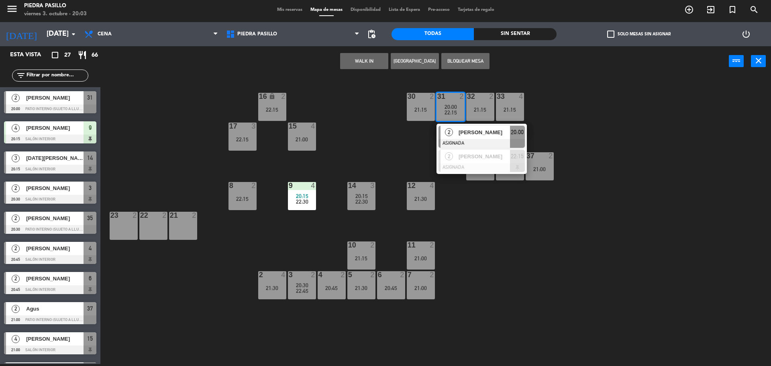
click at [713, 116] on div "16 lock 2 22:15 30 2 21:15 31 2 20:00 22:15 2 [PERSON_NAME] ASIGNADA 20:00 2 [P…" at bounding box center [439, 221] width 663 height 287
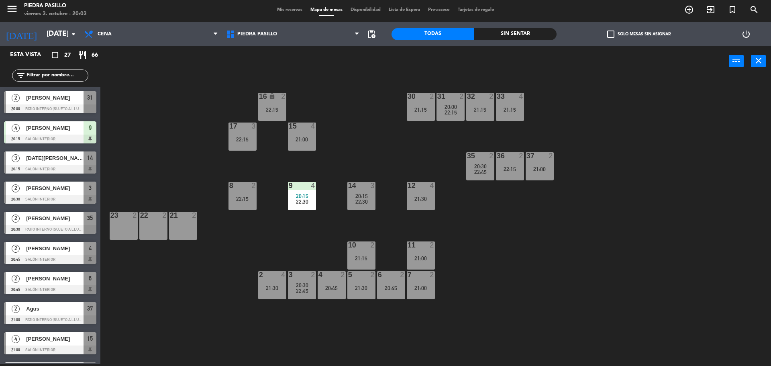
click at [594, 226] on div "16 lock 2 22:15 30 2 21:15 31 2 20:00 22:15 32 2 21:15 33 4 21:15 17 3 22:15 15…" at bounding box center [439, 221] width 663 height 287
click at [290, 12] on div "Mis reservas Mapa de mesas Disponibilidad Lista de Espera Pre-acceso Tarjetas d…" at bounding box center [385, 9] width 225 height 7
click at [291, 9] on span "Mis reservas" at bounding box center [289, 10] width 33 height 4
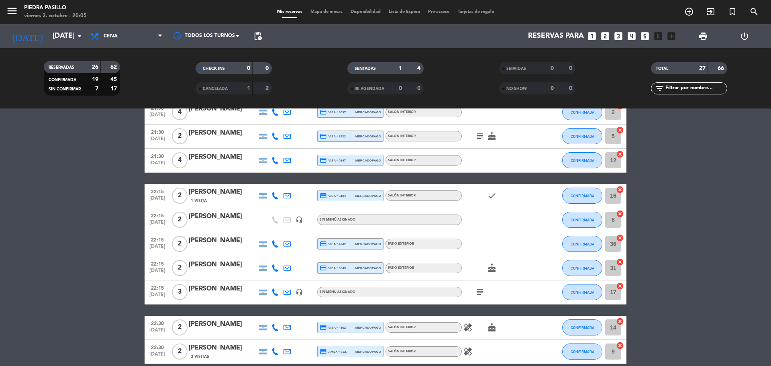
scroll to position [535, 0]
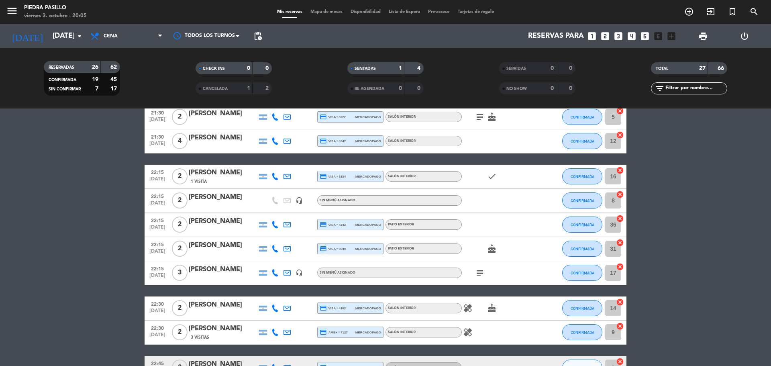
drag, startPoint x: 143, startPoint y: 198, endPoint x: 117, endPoint y: 193, distance: 27.1
click at [135, 189] on bookings-row "20:00 [DATE] 2 [PERSON_NAME] credit_card visa * 9788 mercadopago Patio Exterior…" at bounding box center [385, 27] width 771 height 751
click at [100, 199] on bookings-row "20:00 [DATE] 2 [PERSON_NAME] credit_card visa * 9788 mercadopago Patio Exterior…" at bounding box center [385, 27] width 771 height 751
click at [244, 200] on div "[PERSON_NAME]" at bounding box center [223, 197] width 68 height 10
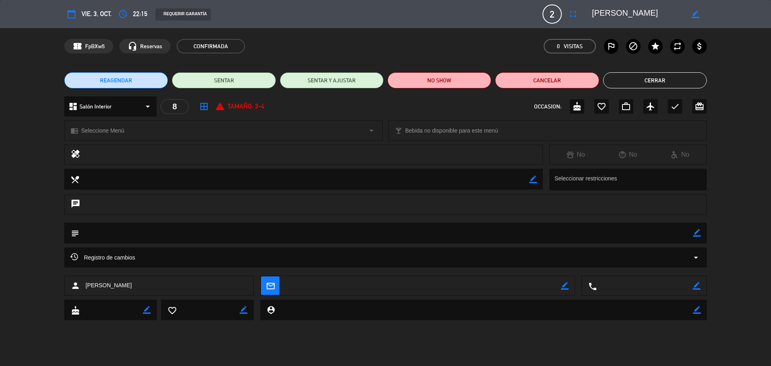
click at [696, 230] on icon "border_color" at bounding box center [697, 233] width 8 height 8
click at [378, 229] on textarea at bounding box center [386, 232] width 614 height 20
type textarea "INVITACION PELA"
click at [696, 230] on icon at bounding box center [697, 233] width 8 height 8
click at [659, 83] on button "Cerrar" at bounding box center [655, 80] width 104 height 16
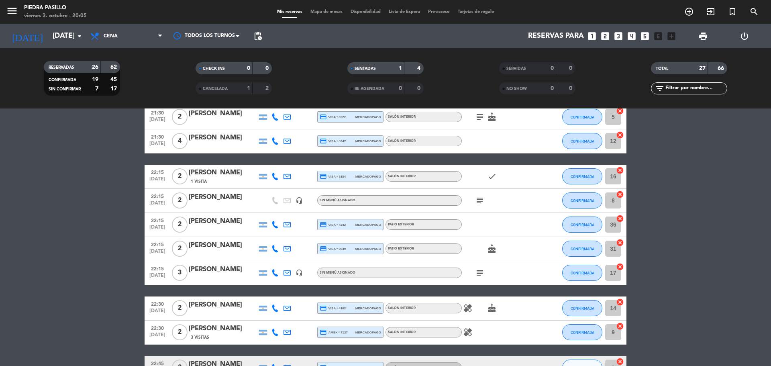
click at [309, 8] on div "Mis reservas Mapa de mesas Disponibilidad Lista de Espera Pre-acceso Tarjetas d…" at bounding box center [385, 11] width 225 height 7
click at [312, 10] on span "Mapa de mesas" at bounding box center [326, 12] width 40 height 4
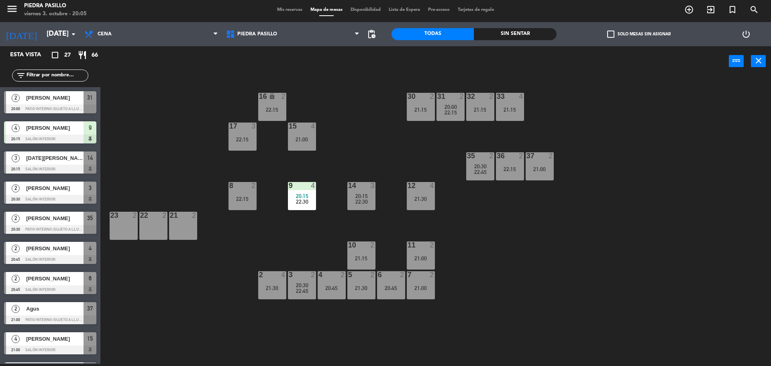
click at [357, 91] on div "16 lock 2 22:15 30 2 21:15 31 2 20:00 22:15 32 2 21:15 33 4 21:15 17 3 22:15 15…" at bounding box center [439, 221] width 663 height 287
click at [328, 165] on div "16 lock 2 22:15 30 2 21:15 31 2 20:00 22:15 32 2 21:15 33 4 21:15 17 3 22:15 15…" at bounding box center [439, 221] width 663 height 287
click at [233, 195] on div "22:15" at bounding box center [242, 198] width 28 height 6
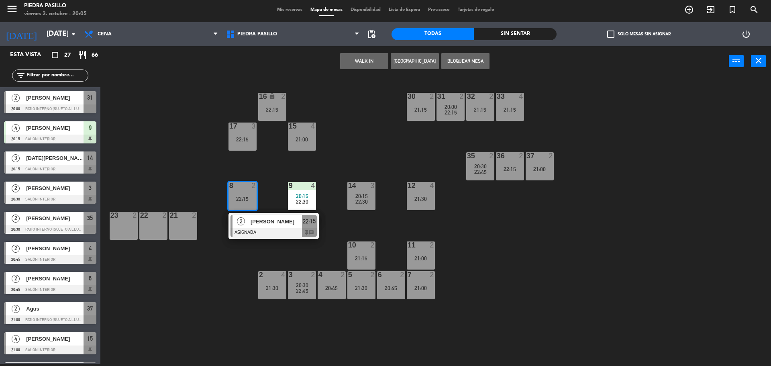
click at [347, 97] on div "16 lock 2 22:15 30 2 21:15 31 2 20:00 22:15 32 2 21:15 33 4 21:15 17 3 22:15 15…" at bounding box center [439, 221] width 663 height 287
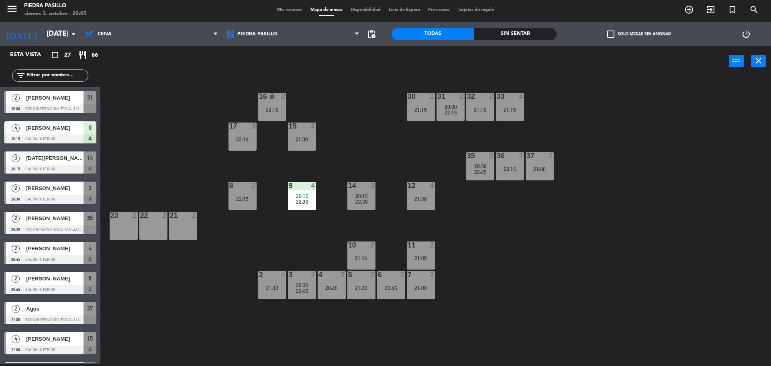
click at [349, 105] on div "16 lock 2 22:15 30 2 21:15 31 2 20:00 22:15 32 2 21:15 33 4 21:15 17 3 22:15 15…" at bounding box center [439, 221] width 663 height 287
click at [364, 125] on div "16 lock 2 22:15 30 2 21:15 31 2 20:00 22:15 32 2 21:15 33 4 21:15 17 3 22:15 15…" at bounding box center [439, 221] width 663 height 287
click at [363, 124] on div "16 lock 2 22:15 30 2 21:15 31 2 20:00 22:15 32 2 21:15 33 4 21:15 17 3 22:15 15…" at bounding box center [439, 221] width 663 height 287
click at [627, 151] on div "16 lock 2 22:15 30 2 21:15 31 2 20:00 22:15 32 2 21:15 33 4 21:15 17 3 22:15 15…" at bounding box center [439, 221] width 663 height 287
click at [391, 111] on div "16 lock 2 22:15 30 2 21:15 31 2 20:00 22:15 32 2 21:15 33 4 21:15 17 3 22:15 15…" at bounding box center [439, 221] width 663 height 287
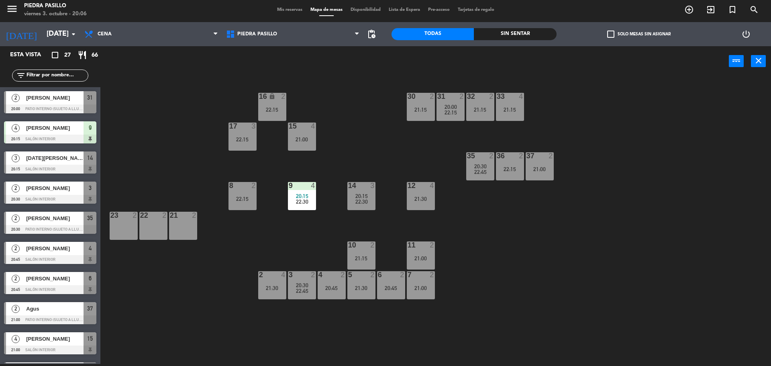
click at [69, 105] on div at bounding box center [50, 108] width 92 height 9
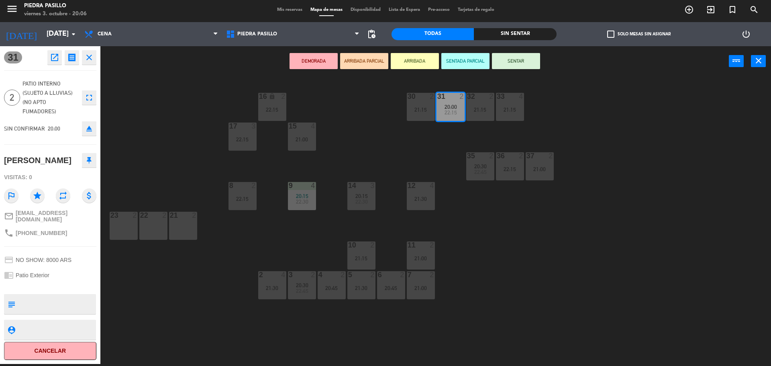
click at [510, 57] on button "SENTAR" at bounding box center [516, 61] width 48 height 16
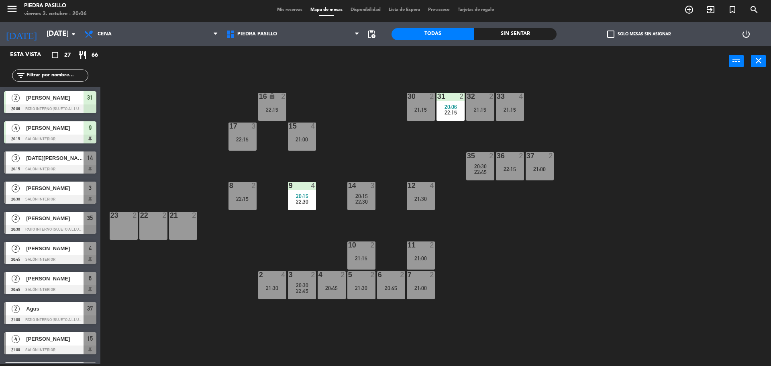
click at [671, 108] on div "16 lock 2 22:15 30 2 21:15 31 2 20:06 22:15 32 2 21:15 33 4 21:15 17 3 22:15 15…" at bounding box center [439, 221] width 663 height 287
click at [353, 96] on div "16 lock 2 22:15 30 2 21:15 31 2 20:00 22:15 32 2 21:15 33 4 21:15 17 3 22:15 15…" at bounding box center [439, 221] width 663 height 287
click at [295, 194] on div "20:15" at bounding box center [302, 196] width 28 height 6
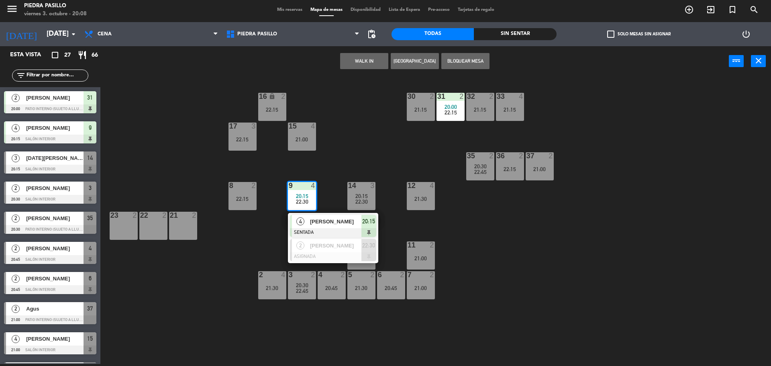
click at [360, 133] on div "16 lock 2 22:15 30 2 21:15 31 2 20:00 22:15 32 2 21:15 33 4 21:15 17 3 22:15 15…" at bounding box center [439, 221] width 663 height 287
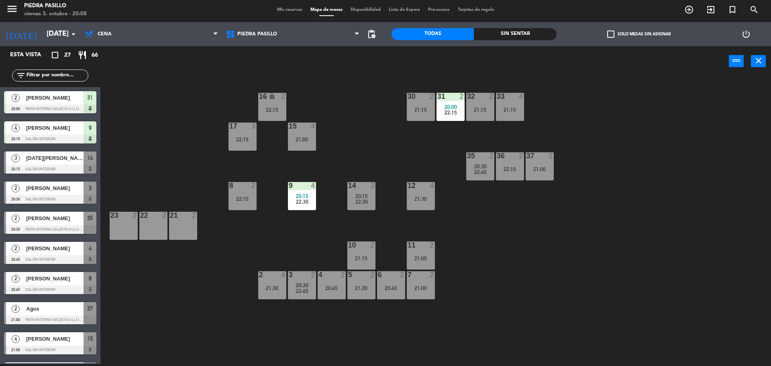
click at [365, 189] on div "14 3" at bounding box center [361, 186] width 28 height 8
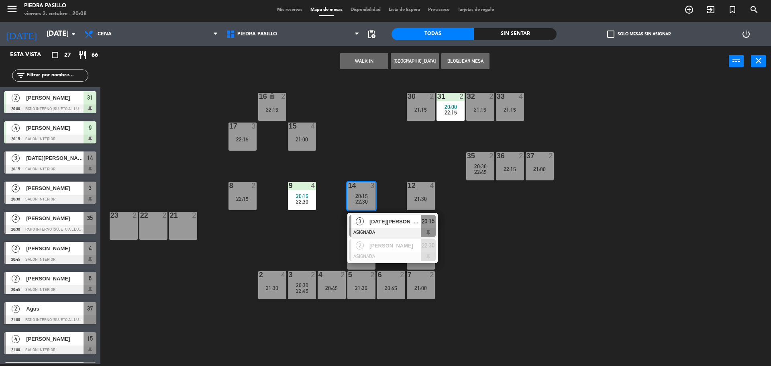
click at [372, 155] on div "16 lock 2 22:15 30 2 21:15 31 2 20:00 22:15 32 2 21:15 33 4 21:15 17 3 22:15 15…" at bounding box center [439, 221] width 663 height 287
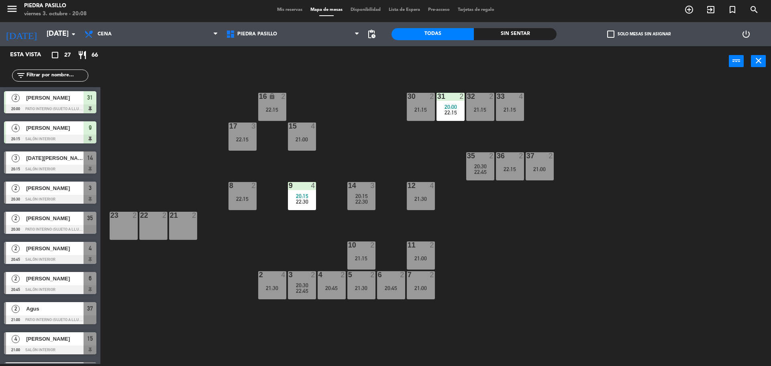
click at [307, 281] on div "3 2 20:30 22:45" at bounding box center [302, 285] width 28 height 28
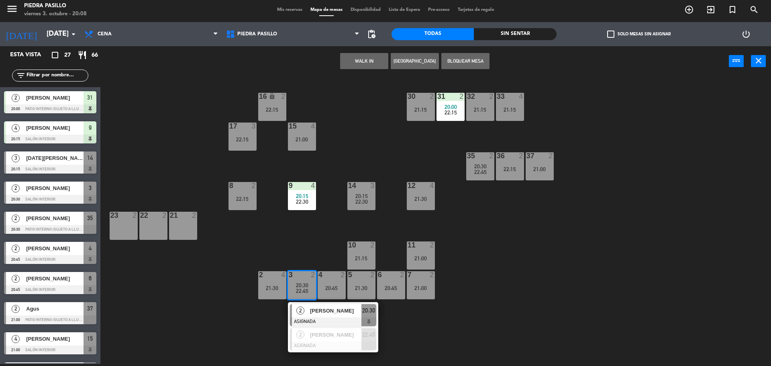
click at [514, 243] on div "16 lock 2 22:15 30 2 21:15 31 2 20:00 22:15 32 2 21:15 33 4 21:15 17 3 22:15 15…" at bounding box center [439, 221] width 663 height 287
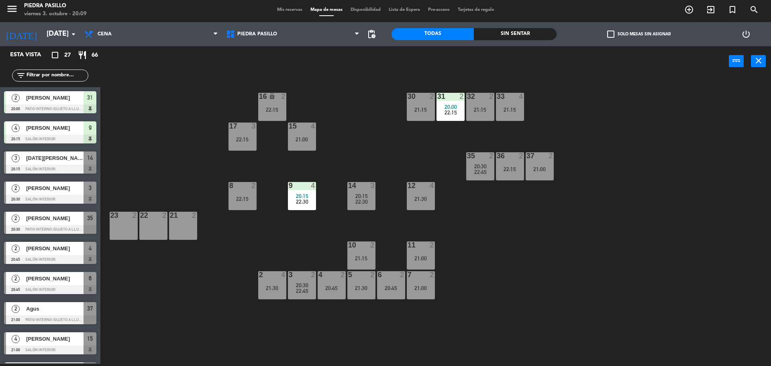
click at [349, 83] on div "16 lock 2 22:15 30 2 21:15 31 2 20:00 22:15 32 2 21:15 33 4 21:15 17 3 22:15 15…" at bounding box center [439, 221] width 663 height 287
click at [567, 286] on div "16 lock 2 22:15 30 2 21:15 31 2 20:00 22:15 32 2 21:15 33 4 21:15 17 3 22:15 15…" at bounding box center [439, 221] width 663 height 287
click at [552, 266] on div "16 lock 2 22:15 30 2 21:15 31 2 20:00 22:15 32 2 21:15 33 4 21:15 17 3 22:15 15…" at bounding box center [439, 221] width 663 height 287
click at [544, 288] on div "16 lock 2 22:15 30 2 21:15 31 2 20:00 22:15 32 2 21:15 33 4 21:15 17 3 22:15 15…" at bounding box center [439, 221] width 663 height 287
click at [67, 39] on input "[DATE]" at bounding box center [89, 34] width 93 height 16
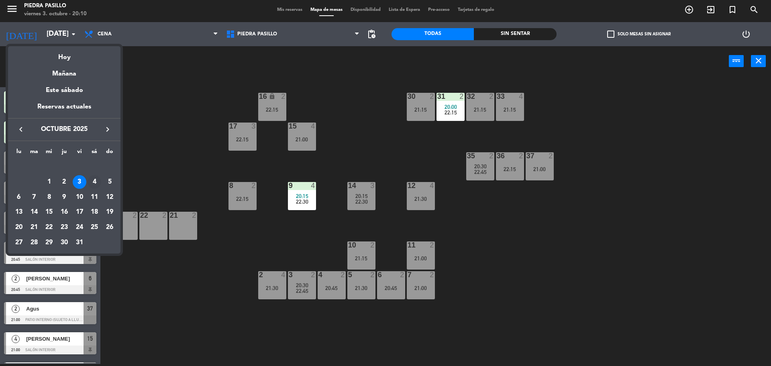
click at [94, 180] on div "4" at bounding box center [94, 182] width 14 height 14
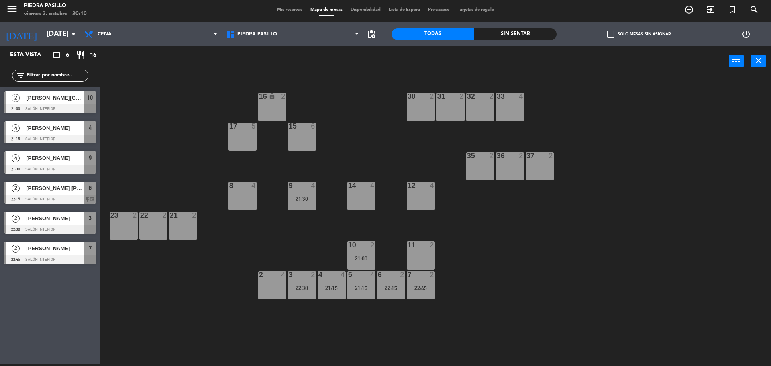
click at [375, 113] on div "16 lock 2 30 2 31 2 32 2 33 4 17 5 15 6 35 2 36 2 37 2 8 4 9 4 21:30 14 4 12 4 …" at bounding box center [439, 221] width 663 height 287
click at [360, 291] on div "5 4 21:15" at bounding box center [361, 285] width 28 height 28
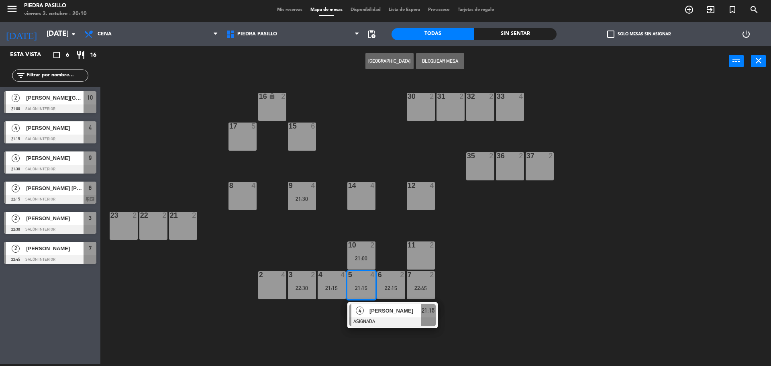
click at [363, 208] on div "14 4" at bounding box center [361, 196] width 28 height 28
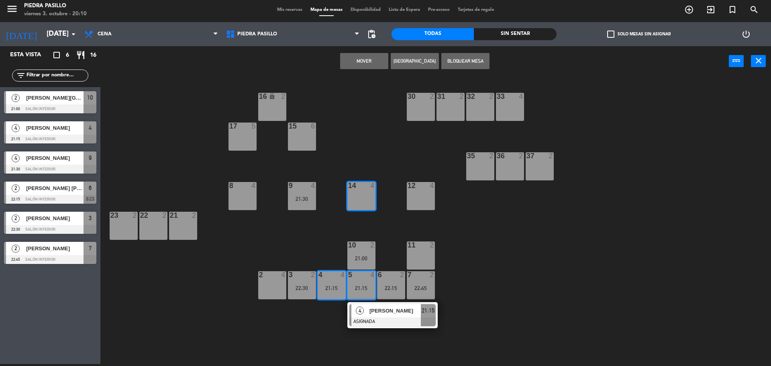
click at [363, 56] on button "Mover" at bounding box center [364, 61] width 48 height 16
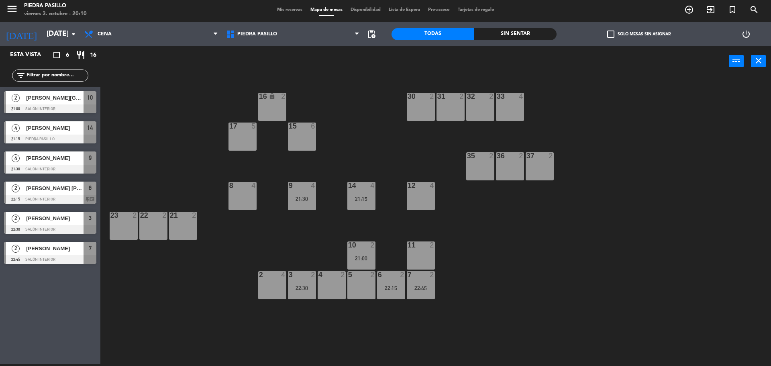
click at [359, 81] on div "16 lock 2 30 2 31 2 32 2 33 4 17 5 15 6 35 2 36 2 37 2 8 4 9 4 21:30 14 4 21:15…" at bounding box center [439, 221] width 663 height 287
click at [71, 32] on icon "arrow_drop_down" at bounding box center [74, 34] width 10 height 10
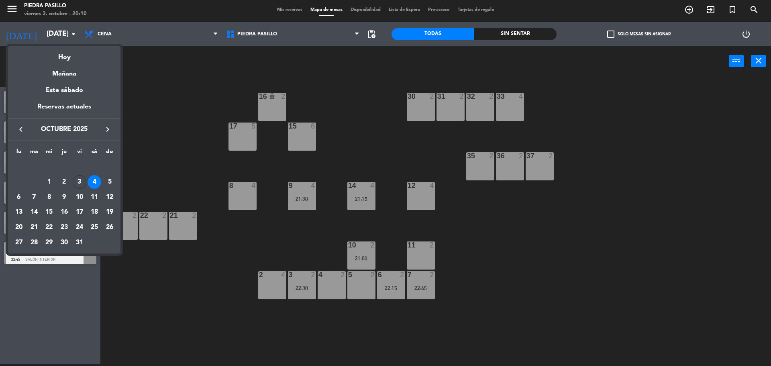
drag, startPoint x: 75, startPoint y: 53, endPoint x: 86, endPoint y: 53, distance: 10.9
click at [75, 53] on div "Hoy" at bounding box center [64, 54] width 112 height 16
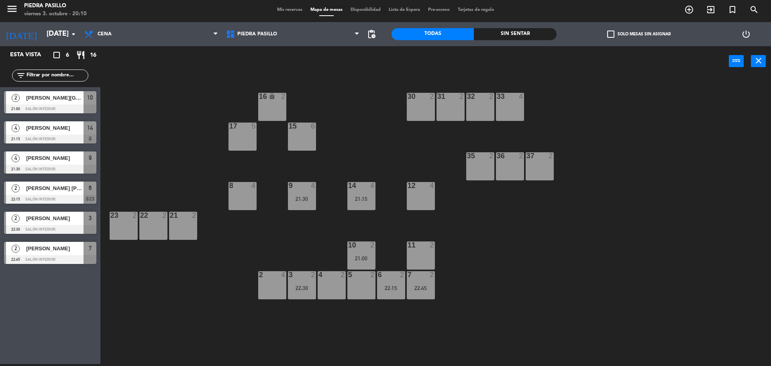
type input "[DATE]"
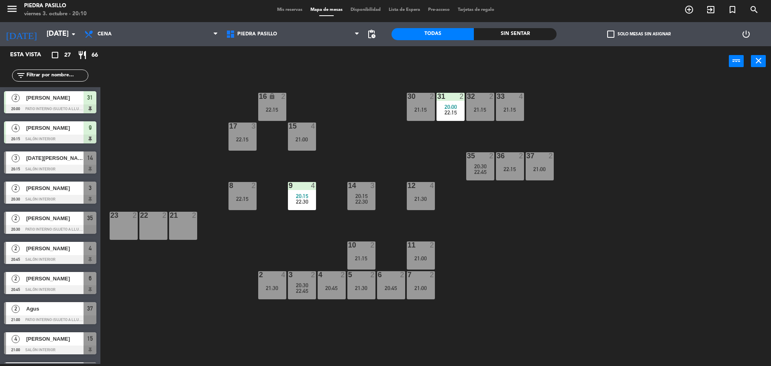
click at [335, 106] on div "16 lock 2 22:15 30 2 21:15 31 2 20:00 22:15 32 2 21:15 33 4 21:15 17 3 22:15 15…" at bounding box center [439, 221] width 663 height 287
click at [353, 89] on div "16 lock 2 22:15 30 2 21:15 31 2 20:00 22:15 32 2 21:15 33 4 21:15 17 3 22:15 15…" at bounding box center [439, 221] width 663 height 287
click at [609, 130] on div "16 lock 2 22:15 30 2 21:15 31 2 20:00 22:15 32 2 21:15 33 4 21:15 17 3 22:15 15…" at bounding box center [439, 221] width 663 height 287
click at [348, 183] on div "14" at bounding box center [348, 185] width 0 height 7
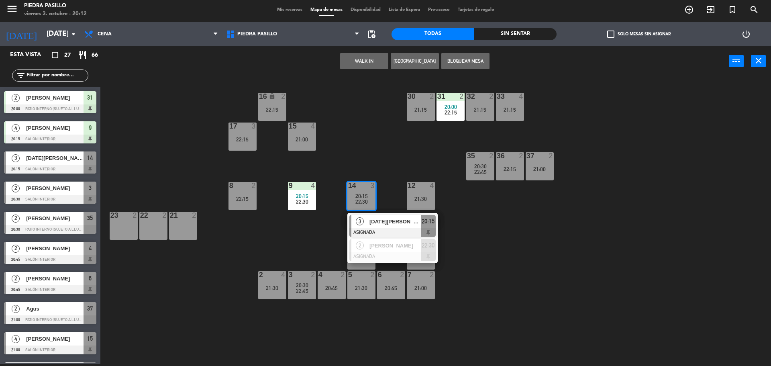
click at [394, 219] on span "[DATE][PERSON_NAME]" at bounding box center [394, 221] width 51 height 8
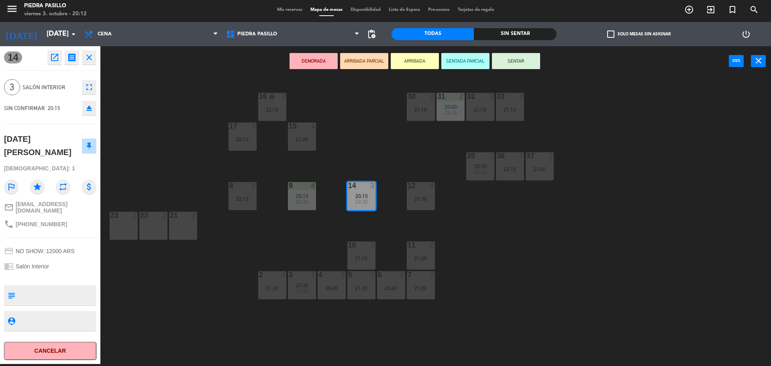
click at [487, 210] on div "16 lock 2 22:15 30 2 21:15 31 2 20:00 22:15 32 2 21:15 33 4 21:15 17 3 22:15 15…" at bounding box center [439, 221] width 663 height 287
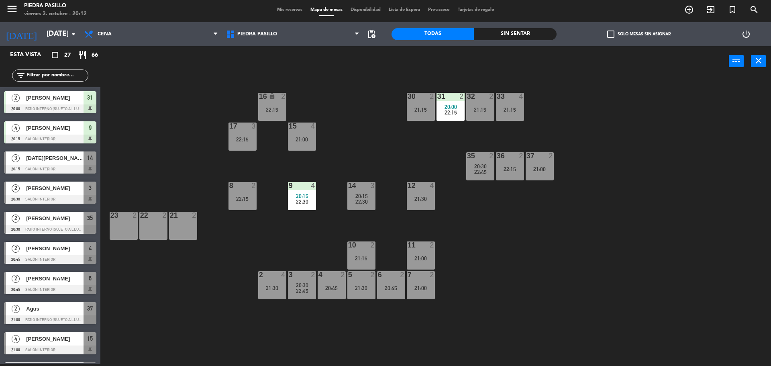
click at [358, 194] on span "20:15" at bounding box center [361, 196] width 12 height 6
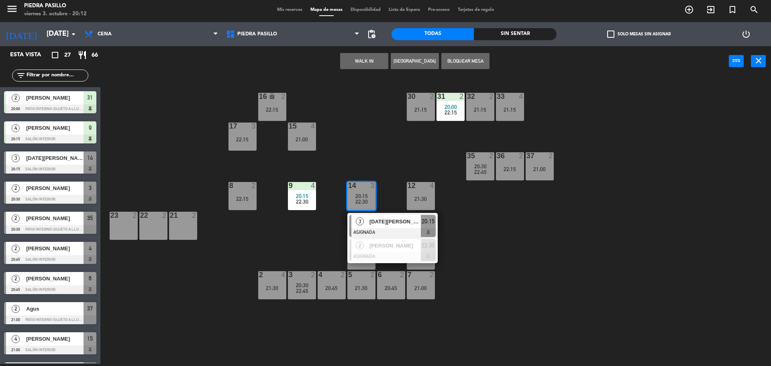
drag, startPoint x: 656, startPoint y: 292, endPoint x: 626, endPoint y: 274, distance: 34.8
click at [655, 290] on div "16 lock 2 22:15 30 2 21:15 31 2 20:00 22:15 32 2 21:15 33 4 21:15 17 3 22:15 15…" at bounding box center [439, 221] width 663 height 287
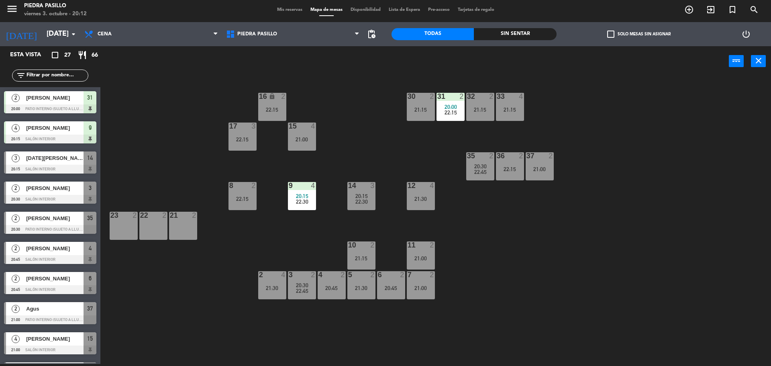
click at [330, 104] on div "16 lock 2 22:15 30 2 21:15 31 2 20:00 22:15 32 2 21:15 33 4 21:15 17 3 22:15 15…" at bounding box center [439, 221] width 663 height 287
click at [359, 189] on div at bounding box center [360, 185] width 13 height 7
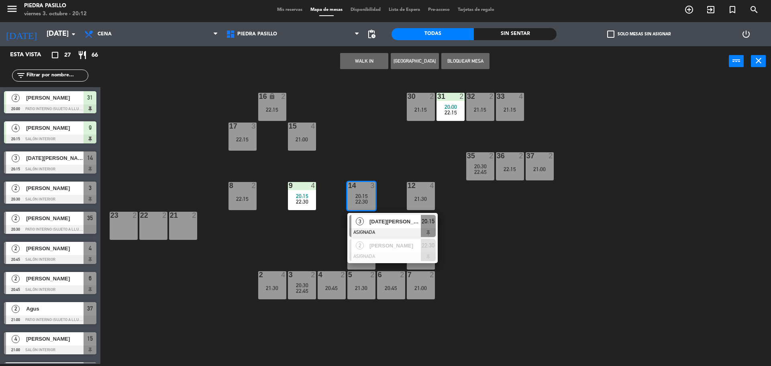
click at [373, 219] on span "[DATE][PERSON_NAME]" at bounding box center [394, 221] width 51 height 8
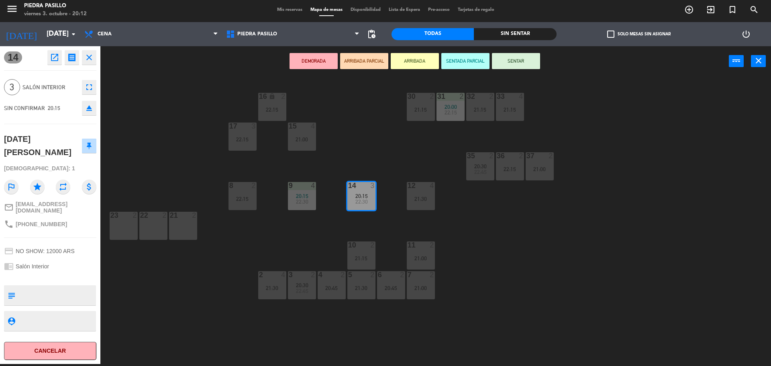
click at [592, 82] on div "16 lock 2 22:15 30 2 21:15 31 2 20:00 22:15 32 2 21:15 33 4 21:15 17 3 22:15 15…" at bounding box center [439, 221] width 663 height 287
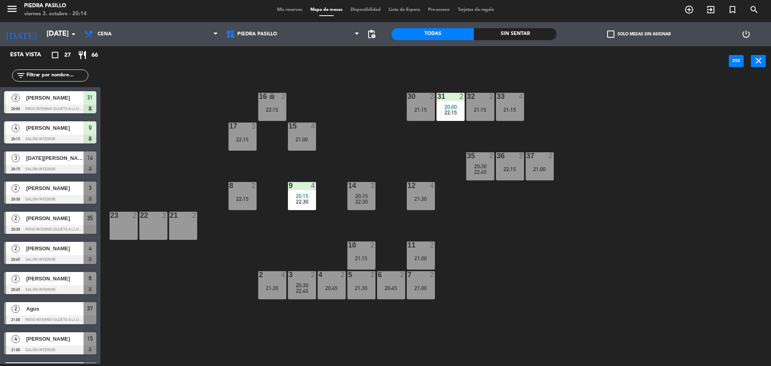
drag, startPoint x: 454, startPoint y: 317, endPoint x: 207, endPoint y: 119, distance: 316.3
click at [207, 119] on div "16 lock 2 22:15 30 2 21:15 31 2 20:00 22:15 32 2 21:15 33 4 21:15 17 3 22:15 15…" at bounding box center [439, 221] width 663 height 287
drag, startPoint x: 226, startPoint y: 99, endPoint x: 618, endPoint y: 290, distance: 436.2
click at [618, 290] on div "16 lock 2 22:15 30 2 21:15 31 2 20:00 22:15 32 2 21:15 33 4 21:15 17 3 22:15 15…" at bounding box center [439, 221] width 663 height 287
click at [605, 303] on div "16 lock 2 22:15 30 2 21:15 31 2 20:00 22:15 32 2 21:15 33 4 21:15 17 3 22:15 15…" at bounding box center [439, 221] width 663 height 287
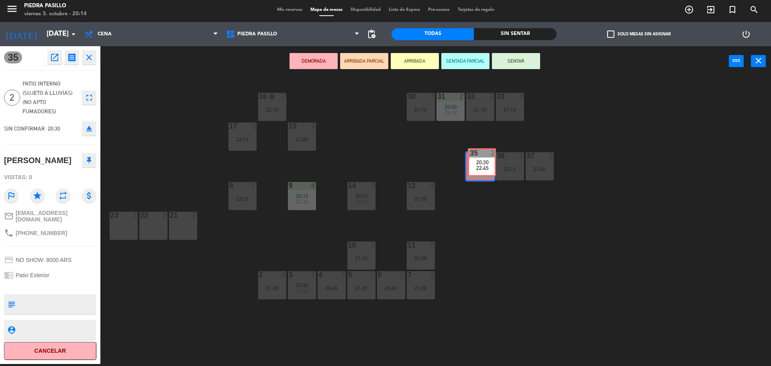
drag, startPoint x: 480, startPoint y: 164, endPoint x: 476, endPoint y: 163, distance: 4.3
click at [476, 163] on div "35 2 20:30 22:45 35 2 20:30 22:45" at bounding box center [480, 166] width 28 height 28
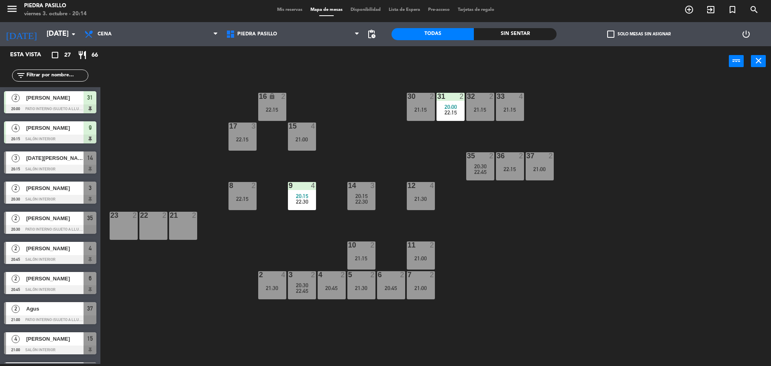
click at [481, 191] on div "16 lock 2 22:15 30 2 21:15 31 2 20:00 22:15 32 2 21:15 33 4 21:15 17 3 22:15 15…" at bounding box center [439, 221] width 663 height 287
click at [626, 83] on div "16 lock 2 22:15 30 2 21:15 31 2 20:00 22:15 32 2 21:15 33 4 21:15 17 3 22:15 15…" at bounding box center [439, 221] width 663 height 287
click at [605, 134] on div "16 lock 2 22:15 30 2 21:15 31 2 20:00 22:15 32 2 21:15 33 4 21:15 17 3 22:15 15…" at bounding box center [439, 221] width 663 height 287
click at [605, 130] on div "16 lock 2 22:15 30 2 21:15 31 2 20:00 22:15 32 2 21:15 33 4 21:15 17 3 22:15 15…" at bounding box center [439, 221] width 663 height 287
click at [397, 127] on div "16 lock 2 22:15 30 2 21:15 31 2 20:00 22:15 32 2 21:15 33 4 21:15 17 3 22:15 15…" at bounding box center [439, 221] width 663 height 287
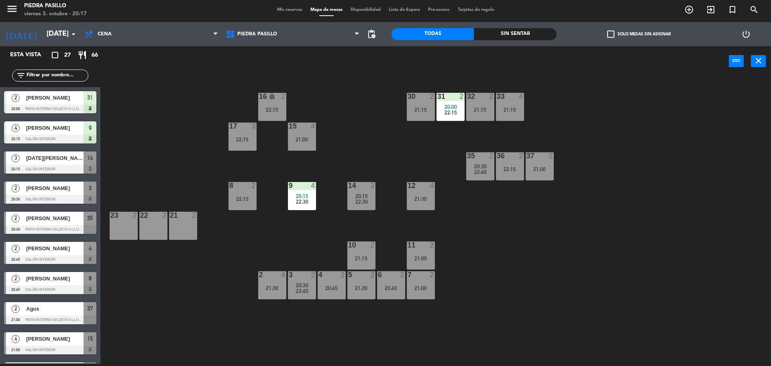
click at [435, 156] on div "16 lock 2 22:15 30 2 21:15 31 2 20:00 22:15 32 2 21:15 33 4 21:15 17 3 22:15 15…" at bounding box center [439, 221] width 663 height 287
click at [361, 203] on span "22:30" at bounding box center [361, 201] width 12 height 6
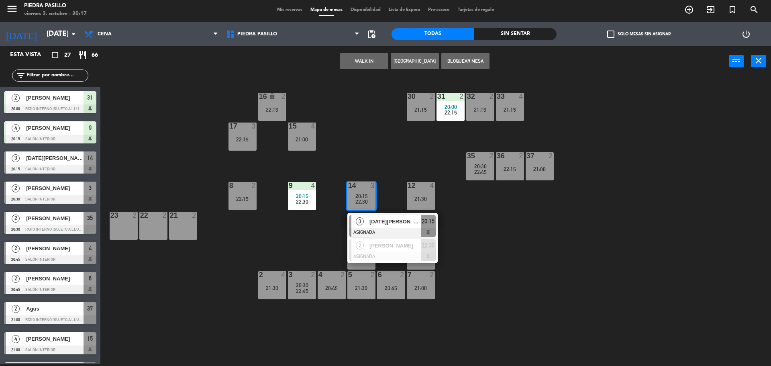
click at [374, 222] on div "3 [DATE][PERSON_NAME] ASIGNADA 20:15" at bounding box center [392, 226] width 102 height 26
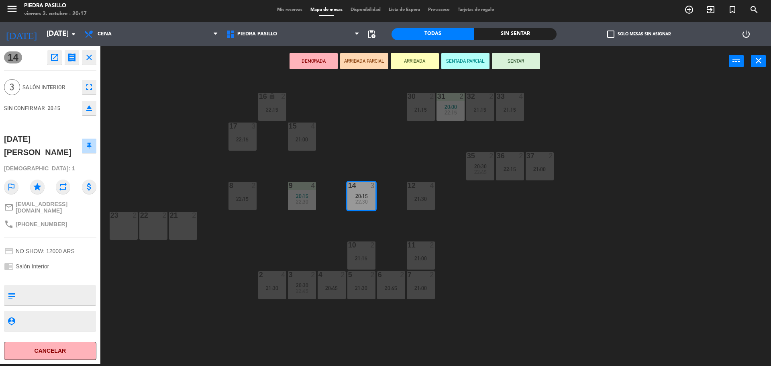
click at [49, 221] on span "[PHONE_NUMBER]" at bounding box center [41, 224] width 51 height 6
copy span "541133962255"
click at [345, 109] on div "16 lock 2 22:15 30 2 21:15 31 2 20:00 22:15 32 2 21:15 33 4 21:15 17 3 22:15 15…" at bounding box center [439, 221] width 663 height 287
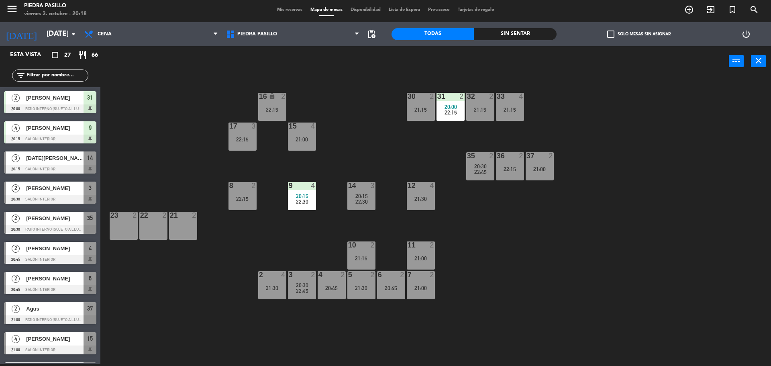
click at [337, 117] on div "16 lock 2 22:15 30 2 21:15 31 2 20:00 22:15 32 2 21:15 33 4 21:15 17 3 22:15 15…" at bounding box center [439, 221] width 663 height 287
click at [362, 152] on div "16 lock 2 22:15 30 2 21:15 31 2 20:00 22:15 32 2 21:15 33 4 21:15 17 3 22:15 15…" at bounding box center [439, 221] width 663 height 287
click at [146, 97] on div "16 lock 2 22:15 30 2 21:15 31 2 20:00 22:15 32 2 21:15 33 4 21:15 17 3 22:15 15…" at bounding box center [439, 221] width 663 height 287
click at [76, 74] on input "text" at bounding box center [57, 75] width 62 height 9
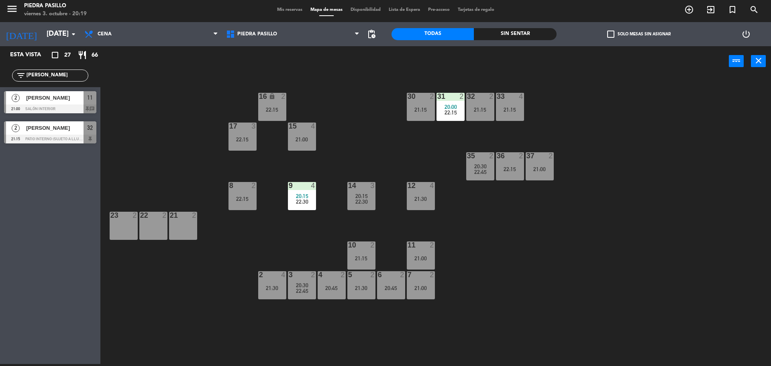
type input "[PERSON_NAME]"
drag, startPoint x: 209, startPoint y: 88, endPoint x: 153, endPoint y: 104, distance: 58.2
click at [209, 87] on div "16 lock 2 22:15 30 2 21:15 31 2 20:00 22:15 32 2 21:15 33 4 21:15 17 3 22:15 15…" at bounding box center [439, 221] width 663 height 287
click at [77, 109] on div at bounding box center [50, 108] width 92 height 9
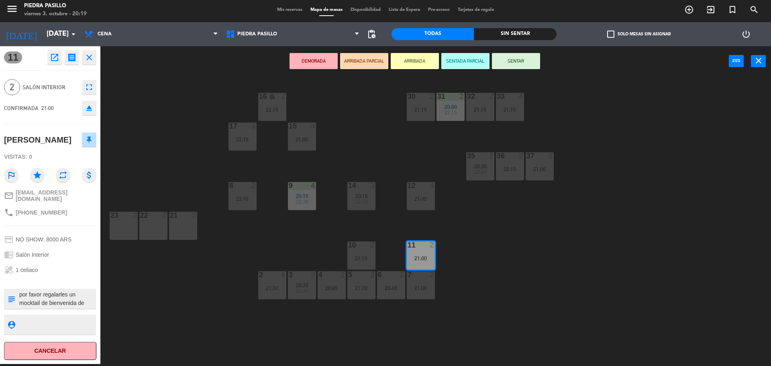
click at [524, 65] on button "SENTAR" at bounding box center [516, 61] width 48 height 16
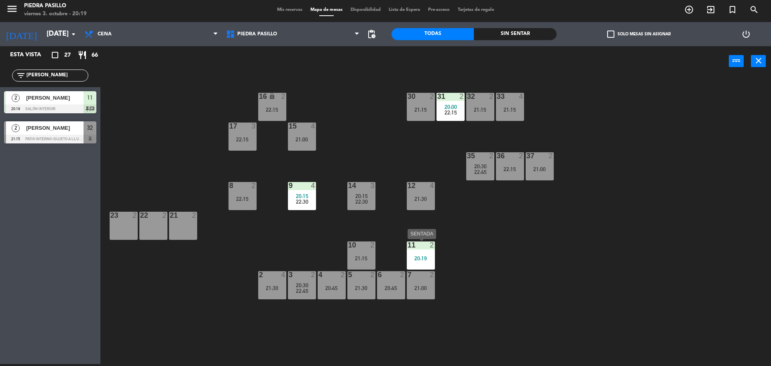
click at [422, 265] on div "11 2 20:19" at bounding box center [421, 255] width 28 height 28
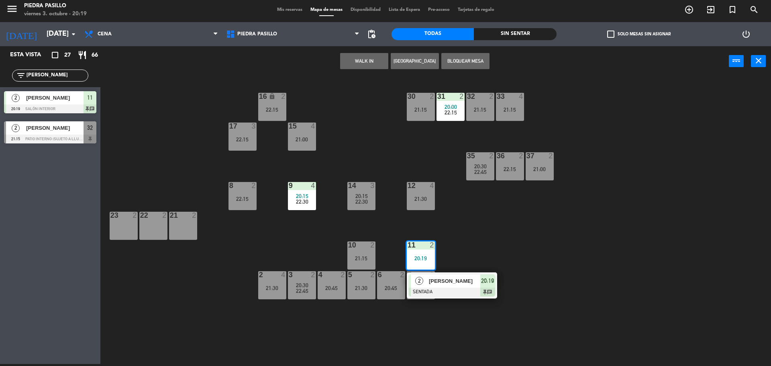
click at [514, 239] on div "16 lock 2 22:15 30 2 21:15 31 2 20:00 22:15 32 2 21:15 33 4 21:15 17 3 22:15 15…" at bounding box center [439, 221] width 663 height 287
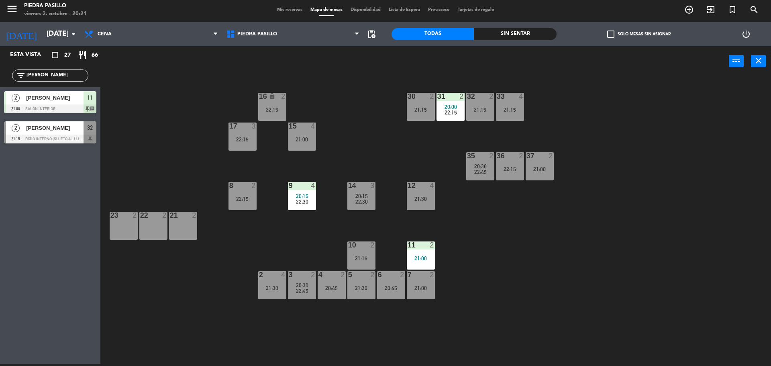
click at [149, 129] on div "16 lock 2 22:15 30 2 21:15 31 2 20:00 22:15 32 2 21:15 33 4 21:15 17 3 22:15 15…" at bounding box center [439, 221] width 663 height 287
click at [41, 77] on input "[PERSON_NAME]" at bounding box center [57, 75] width 62 height 9
drag, startPoint x: 352, startPoint y: 141, endPoint x: 354, endPoint y: 153, distance: 12.4
click at [352, 141] on div "16 lock 2 22:15 30 2 21:15 31 2 20:00 22:15 32 2 21:15 33 4 21:15 17 3 22:15 15…" at bounding box center [439, 221] width 663 height 287
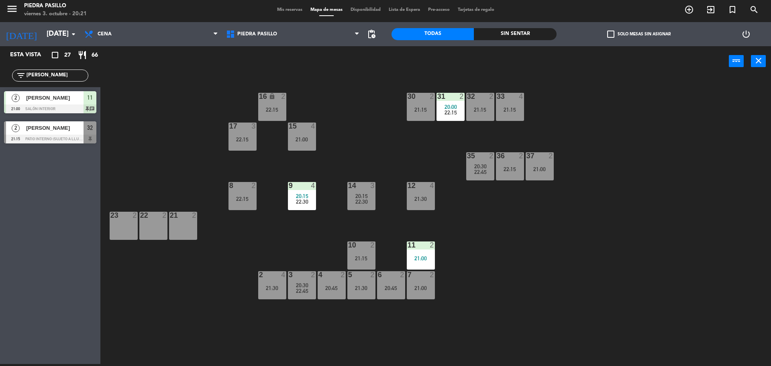
click at [364, 189] on div "14 3" at bounding box center [361, 186] width 28 height 8
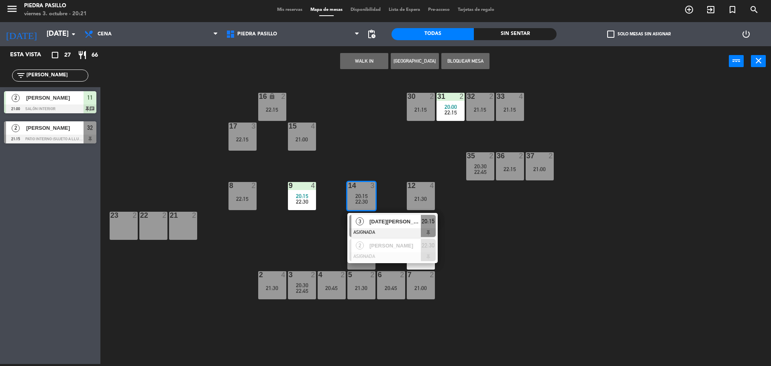
click at [397, 226] on div "[DATE][PERSON_NAME]" at bounding box center [394, 221] width 52 height 13
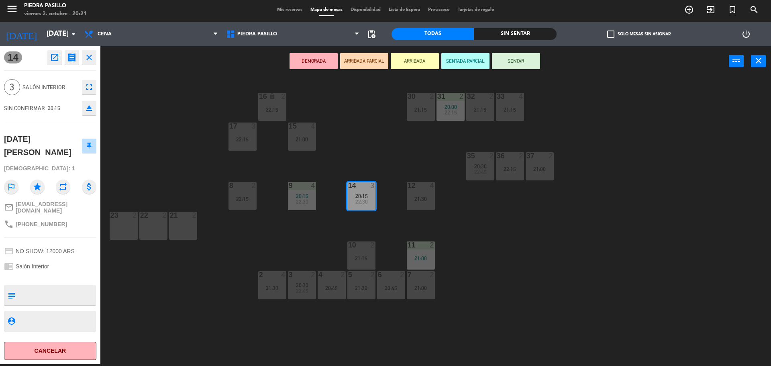
click at [538, 61] on button "SENTAR" at bounding box center [516, 61] width 48 height 16
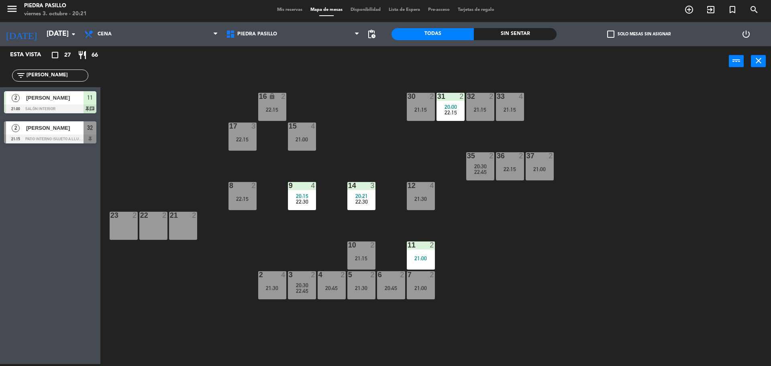
click at [677, 107] on div "16 lock 2 22:15 30 2 21:15 31 2 20:00 22:15 32 2 21:15 33 4 21:15 17 3 22:15 15…" at bounding box center [439, 221] width 663 height 287
click at [353, 100] on div "16 lock 2 22:15 30 2 21:15 31 2 20:00 22:15 32 2 21:15 33 4 21:15 17 3 22:15 15…" at bounding box center [439, 221] width 663 height 287
click at [375, 106] on div "16 lock 2 22:15 30 2 21:15 31 2 20:00 22:15 32 2 21:15 33 4 21:15 17 3 22:15 15…" at bounding box center [439, 221] width 663 height 287
click at [368, 193] on div "20:15" at bounding box center [361, 196] width 28 height 6
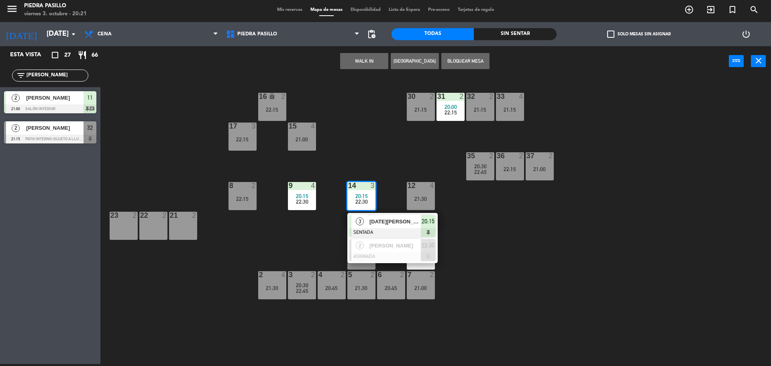
click at [390, 221] on span "[DATE][PERSON_NAME]" at bounding box center [394, 221] width 51 height 8
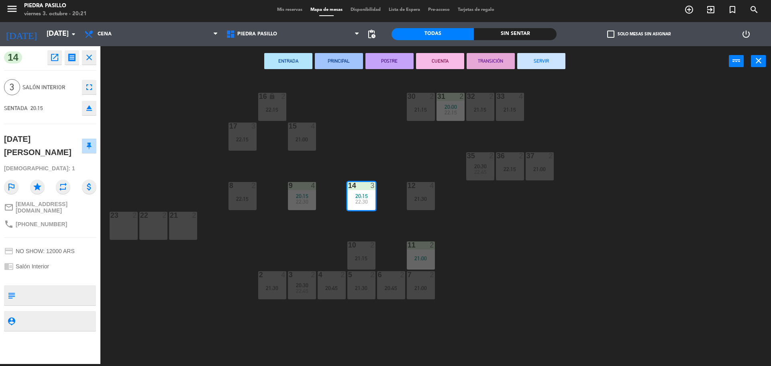
click at [390, 134] on div "16 lock 2 22:15 30 2 21:15 31 2 20:00 22:15 32 2 21:15 33 4 21:15 17 3 22:15 15…" at bounding box center [439, 221] width 663 height 287
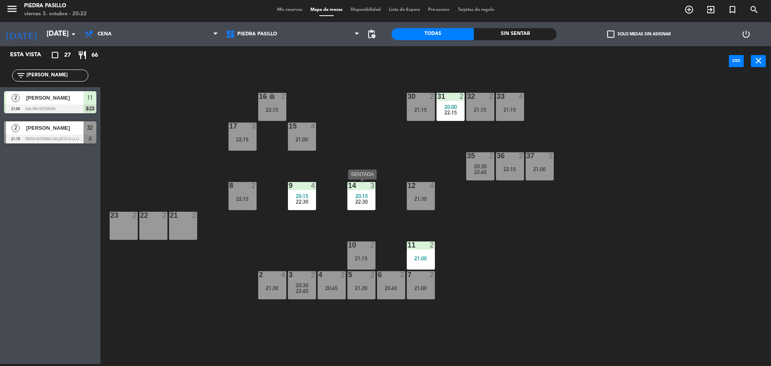
click at [348, 200] on div "22:30" at bounding box center [361, 202] width 28 height 6
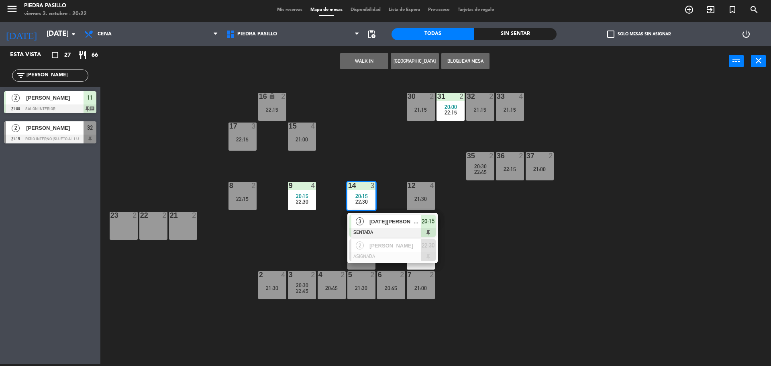
click at [371, 140] on div "16 lock 2 22:15 30 2 21:15 31 2 20:00 22:15 32 2 21:15 33 4 21:15 17 3 22:15 15…" at bounding box center [439, 221] width 663 height 287
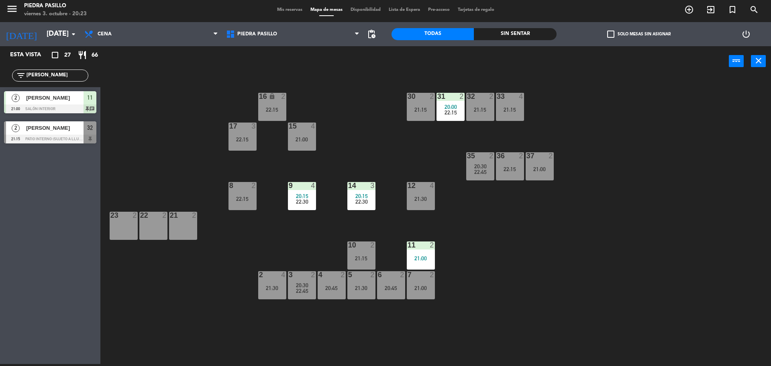
click at [415, 253] on div "11 2 21:00" at bounding box center [421, 255] width 28 height 28
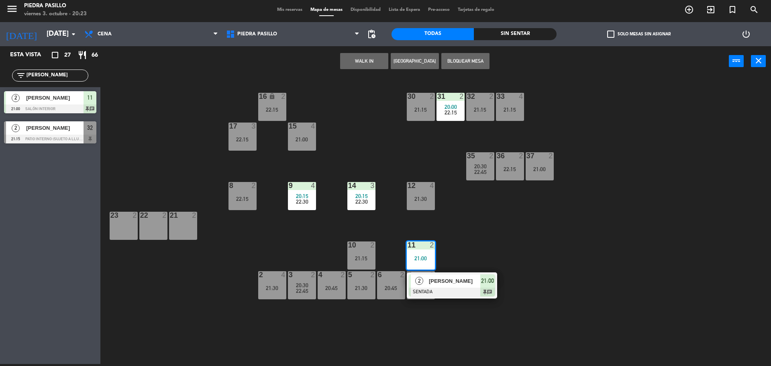
click at [523, 216] on div "16 lock 2 22:15 30 2 21:15 31 2 20:00 22:15 32 2 21:15 33 4 21:15 17 3 22:15 15…" at bounding box center [439, 221] width 663 height 287
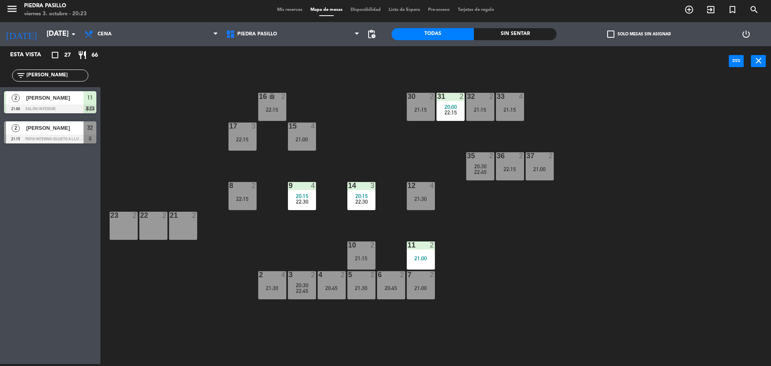
click at [392, 142] on div "16 lock 2 22:15 30 2 21:15 31 2 20:00 22:15 32 2 21:15 33 4 21:15 17 3 22:15 15…" at bounding box center [439, 221] width 663 height 287
click at [370, 193] on div "20:15" at bounding box center [361, 196] width 28 height 6
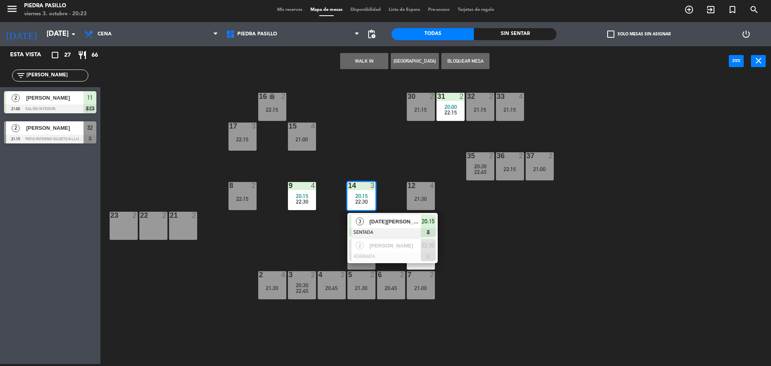
click at [368, 145] on div "16 lock 2 22:15 30 2 21:15 31 2 20:00 22:15 32 2 21:15 33 4 21:15 17 3 22:15 15…" at bounding box center [439, 221] width 663 height 287
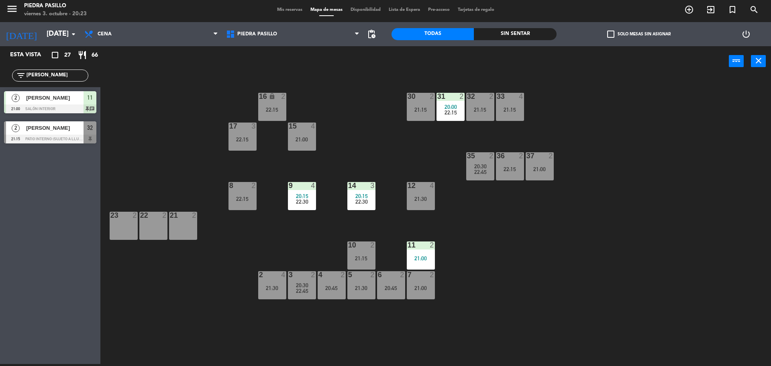
click at [369, 145] on div "16 lock 2 22:15 30 2 21:15 31 2 20:00 22:15 32 2 21:15 33 4 21:15 17 3 22:15 15…" at bounding box center [439, 221] width 663 height 287
click at [285, 8] on span "Mis reservas" at bounding box center [289, 10] width 33 height 4
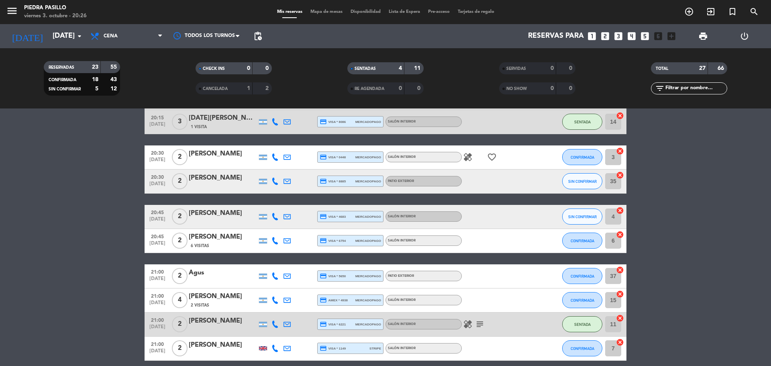
scroll to position [67, 0]
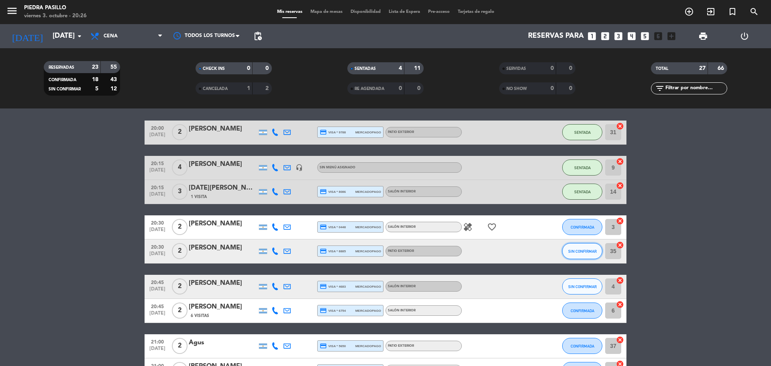
click at [579, 247] on button "SIN CONFIRMAR" at bounding box center [582, 251] width 40 height 16
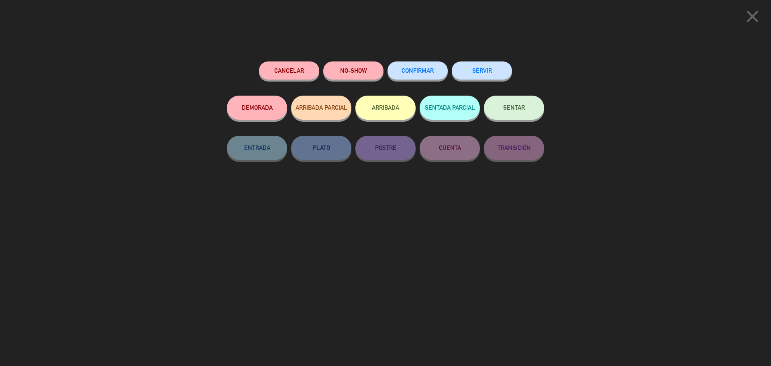
click at [502, 106] on button "SENTAR" at bounding box center [514, 108] width 60 height 24
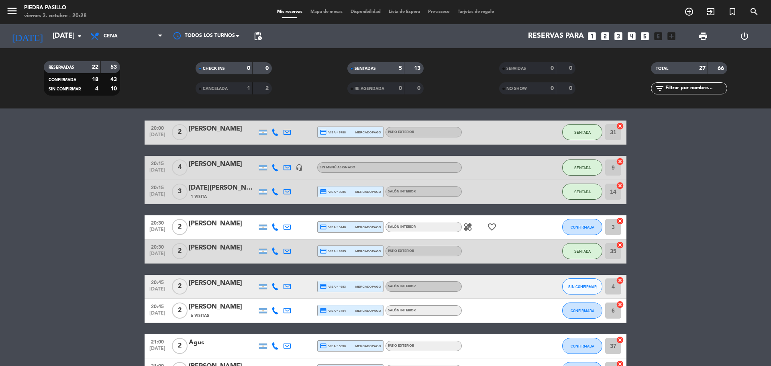
click at [327, 13] on span "Mapa de mesas" at bounding box center [326, 12] width 40 height 4
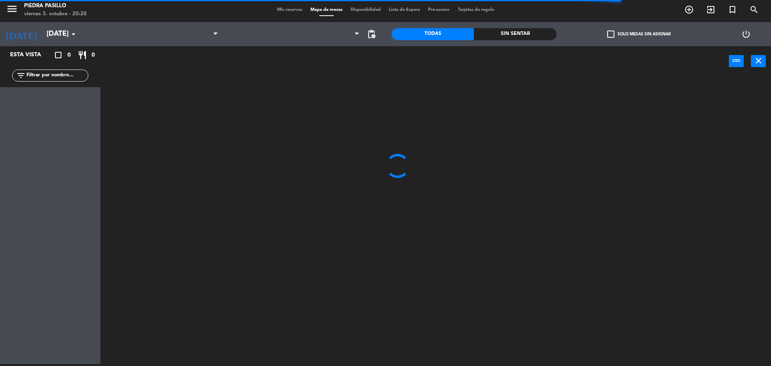
click at [290, 9] on span "Mis reservas" at bounding box center [289, 10] width 33 height 4
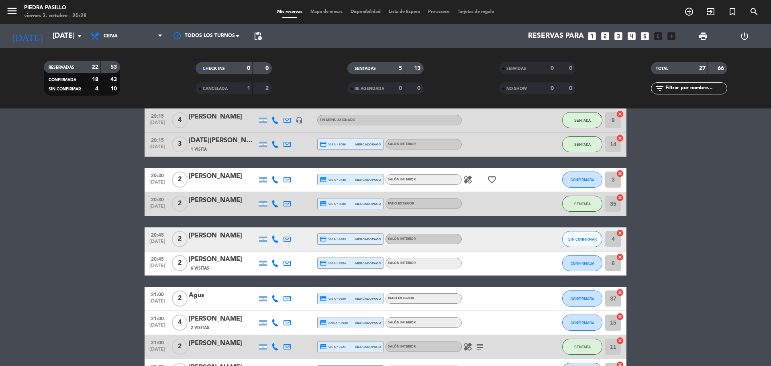
scroll to position [134, 0]
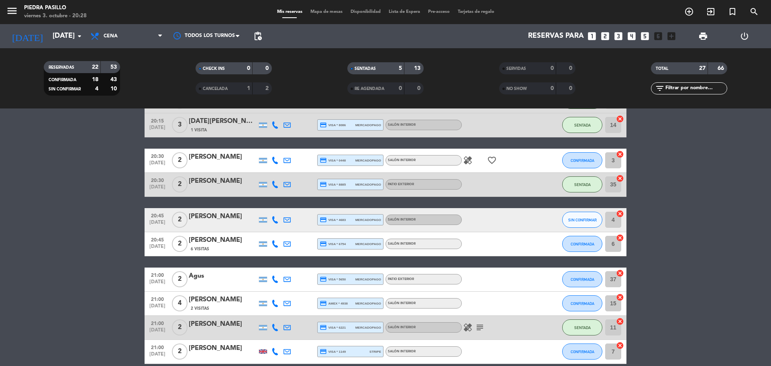
click at [471, 330] on icon "healing" at bounding box center [468, 327] width 10 height 10
click at [319, 14] on div "Mis reservas Mapa de mesas Disponibilidad Lista de Espera Pre-acceso Tarjetas d…" at bounding box center [385, 11] width 225 height 7
click at [319, 12] on span "Mapa de mesas" at bounding box center [326, 12] width 40 height 4
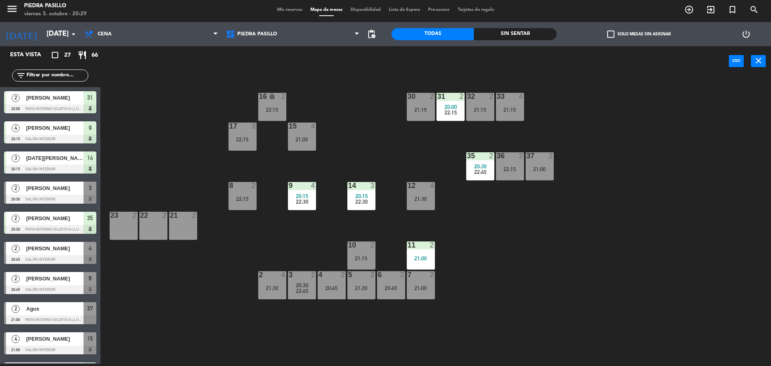
click at [624, 126] on div "16 lock 2 22:15 30 2 21:15 31 2 20:00 22:15 32 2 21:15 33 4 21:15 17 3 22:15 15…" at bounding box center [439, 221] width 663 height 287
click at [327, 84] on div "16 lock 2 22:15 30 2 21:15 31 2 20:00 22:15 32 2 21:15 33 4 21:15 17 3 22:15 15…" at bounding box center [439, 221] width 663 height 287
click at [359, 191] on div "14 3 20:15 22:30" at bounding box center [361, 196] width 28 height 28
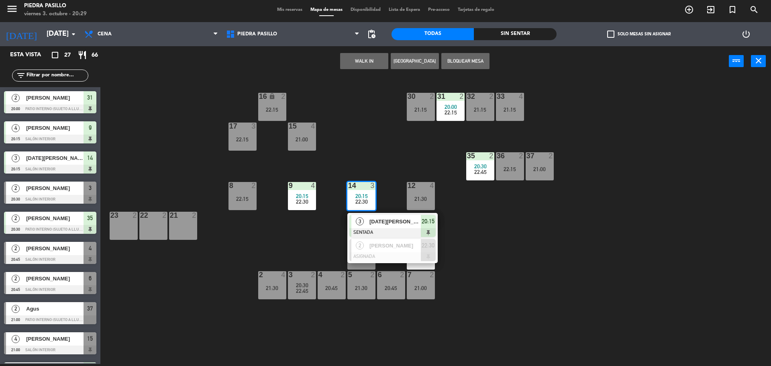
click at [364, 154] on div "16 lock 2 22:15 30 2 21:15 31 2 20:00 22:15 32 2 21:15 33 4 21:15 17 3 22:15 15…" at bounding box center [439, 221] width 663 height 287
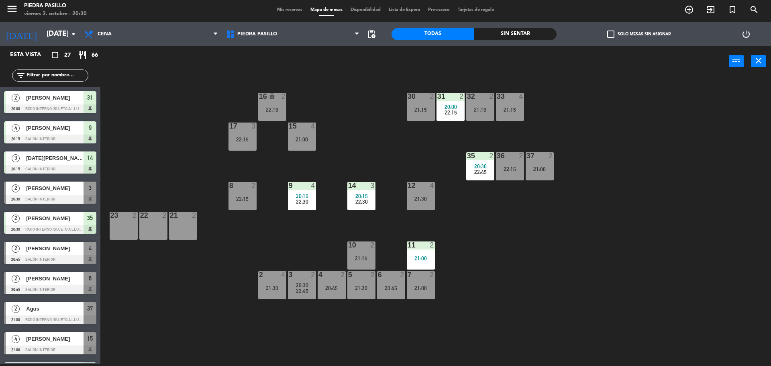
drag, startPoint x: 335, startPoint y: 108, endPoint x: 335, endPoint y: 113, distance: 5.2
click at [335, 113] on div "16 lock 2 22:15 30 2 21:15 31 2 20:00 22:15 32 2 21:15 33 4 21:15 17 3 22:15 15…" at bounding box center [439, 221] width 663 height 287
click at [373, 100] on div "16 lock 2 22:15 30 2 21:15 31 2 20:00 22:15 32 2 21:15 33 4 21:15 17 3 22:15 15…" at bounding box center [439, 221] width 663 height 287
click at [372, 98] on div "16 lock 2 22:15 30 2 21:15 31 2 20:00 22:15 32 2 21:15 33 4 21:15 17 3 22:15 15…" at bounding box center [439, 221] width 663 height 287
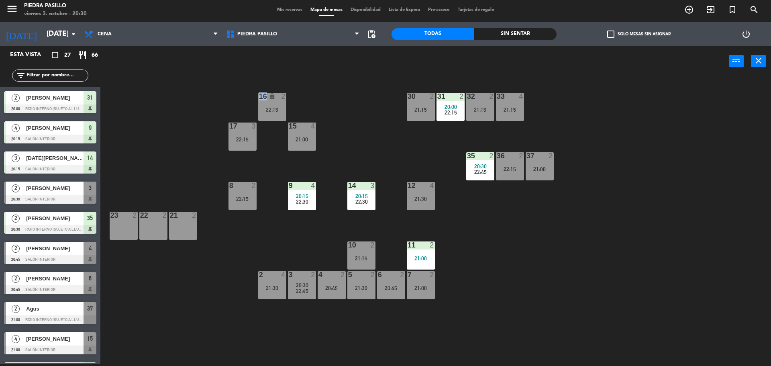
click at [373, 98] on div "16 lock 2 22:15 30 2 21:15 31 2 20:00 22:15 32 2 21:15 33 4 21:15 17 3 22:15 15…" at bounding box center [439, 221] width 663 height 287
click at [55, 69] on div "filter_list" at bounding box center [50, 75] width 76 height 12
click at [57, 72] on input "text" at bounding box center [57, 75] width 62 height 9
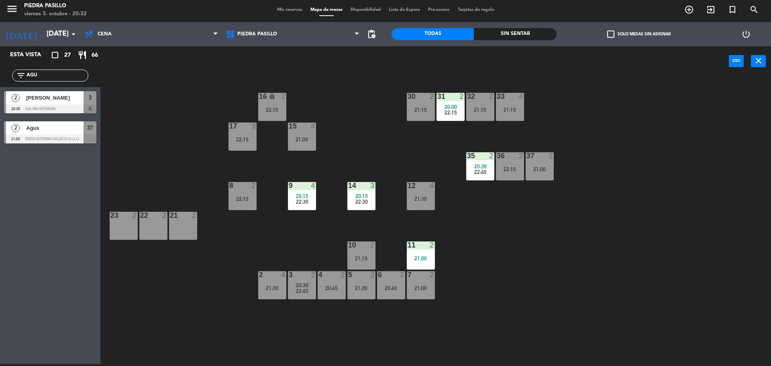
type input "AGU"
click at [151, 69] on div "power_input close" at bounding box center [414, 61] width 628 height 31
click at [77, 103] on div "[PERSON_NAME]" at bounding box center [54, 97] width 58 height 13
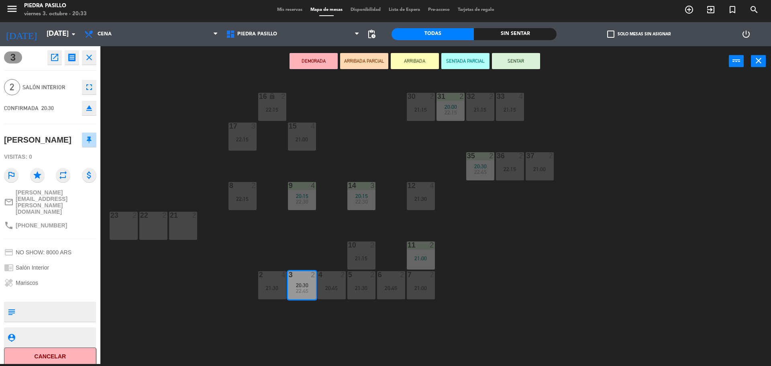
click at [177, 97] on div "16 lock 2 22:15 30 2 21:15 31 2 20:00 22:15 32 2 21:15 33 4 21:15 17 3 22:15 15…" at bounding box center [439, 221] width 663 height 287
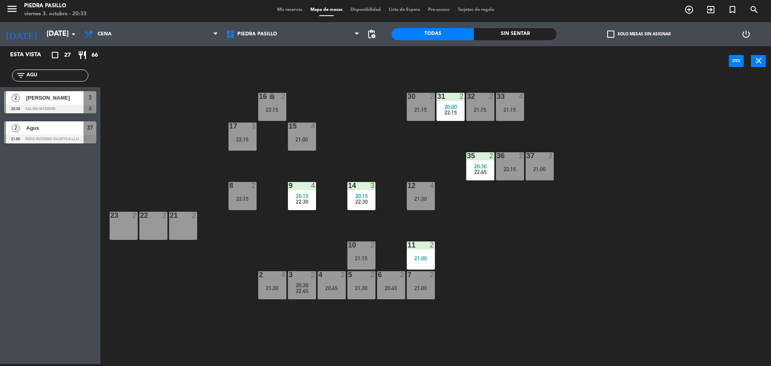
click at [569, 240] on div "16 lock 2 22:15 30 2 21:15 31 2 20:00 22:15 32 2 21:15 33 4 21:15 17 3 22:15 15…" at bounding box center [439, 221] width 663 height 287
click at [632, 198] on div "16 lock 2 22:15 30 2 21:15 31 2 20:00 22:15 32 2 21:15 33 4 21:15 17 3 22:15 15…" at bounding box center [439, 221] width 663 height 287
click at [299, 277] on div at bounding box center [301, 274] width 13 height 7
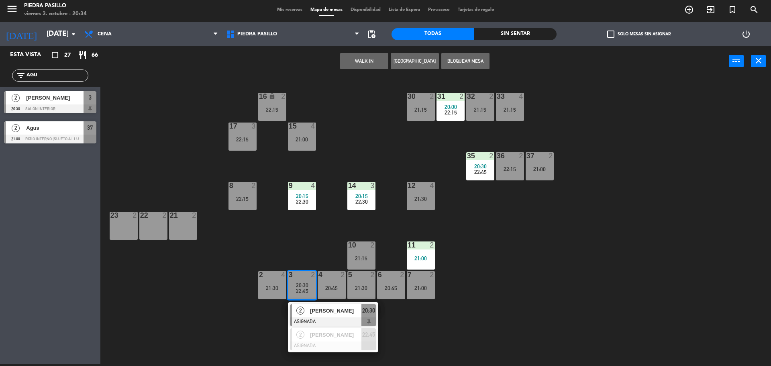
click at [327, 313] on span "[PERSON_NAME]" at bounding box center [335, 310] width 51 height 8
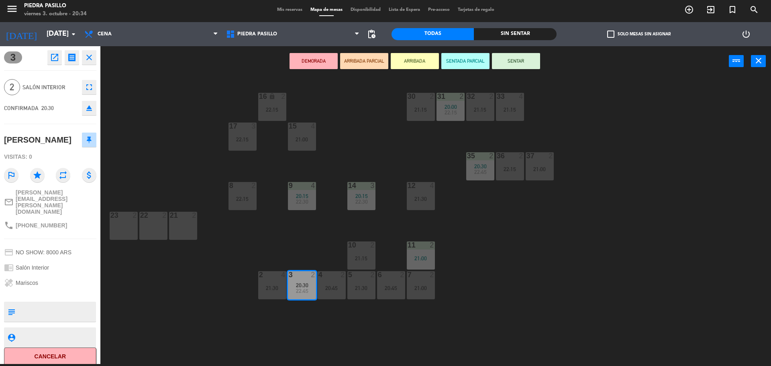
click at [295, 61] on button "DEMORADA" at bounding box center [313, 61] width 48 height 16
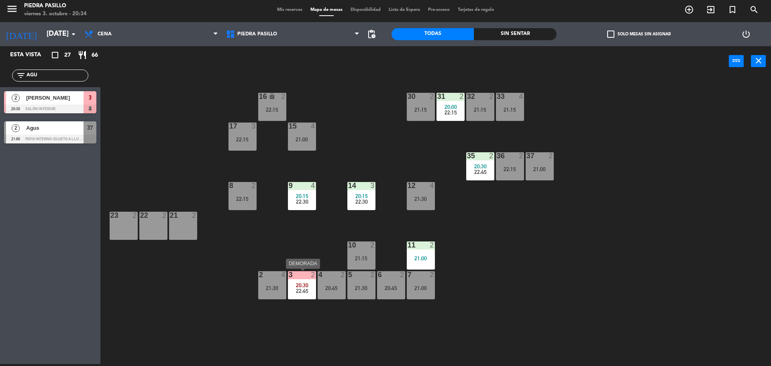
click at [301, 291] on span "22:45" at bounding box center [302, 290] width 12 height 6
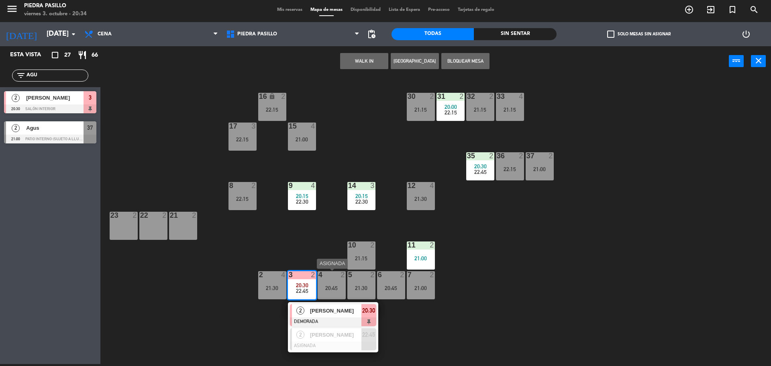
click at [334, 305] on div "[PERSON_NAME]" at bounding box center [335, 310] width 52 height 13
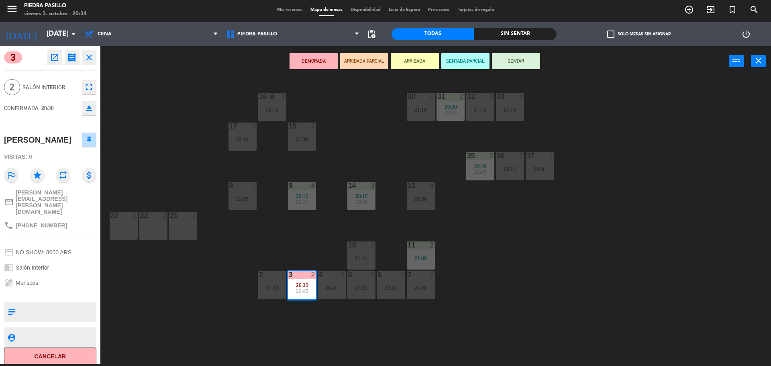
click at [515, 268] on div "16 lock 2 22:15 30 2 21:15 31 2 20:00 22:15 32 2 21:15 33 4 21:15 17 3 22:15 15…" at bounding box center [439, 221] width 663 height 287
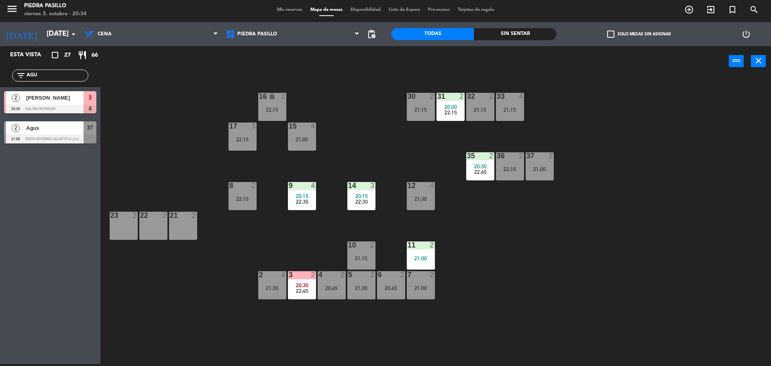
click at [314, 230] on div "16 lock 2 22:15 30 2 21:15 31 2 20:00 22:15 32 2 21:15 33 4 21:15 17 3 22:15 15…" at bounding box center [439, 221] width 663 height 287
click at [70, 76] on input "AGU" at bounding box center [57, 75] width 62 height 9
click at [70, 75] on input "AGU" at bounding box center [57, 75] width 62 height 9
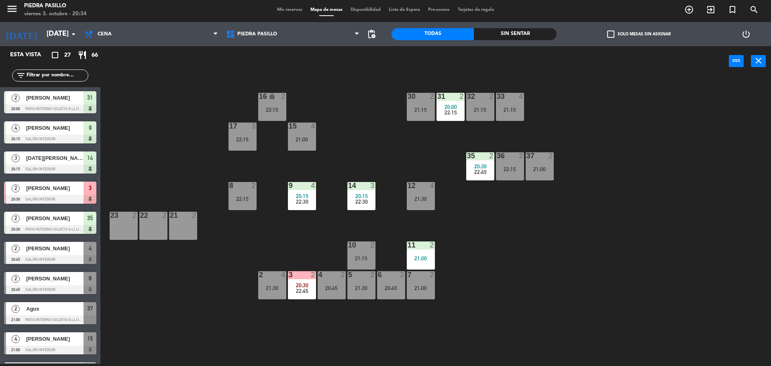
click at [521, 270] on div "16 lock 2 22:15 30 2 21:15 31 2 20:00 22:15 32 2 21:15 33 4 21:15 17 3 22:15 15…" at bounding box center [439, 221] width 663 height 287
click at [362, 114] on div "16 lock 2 22:15 30 2 21:15 31 2 20:00 22:15 32 2 21:15 33 4 21:15 17 3 22:15 15…" at bounding box center [439, 221] width 663 height 287
click at [301, 283] on span "20:30" at bounding box center [302, 285] width 12 height 6
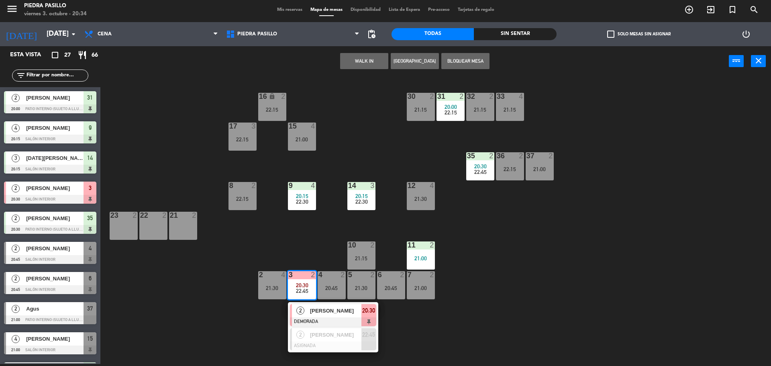
click at [523, 318] on div "16 lock 2 22:15 30 2 21:15 31 2 20:00 22:15 32 2 21:15 33 4 21:15 17 3 22:15 15…" at bounding box center [439, 221] width 663 height 287
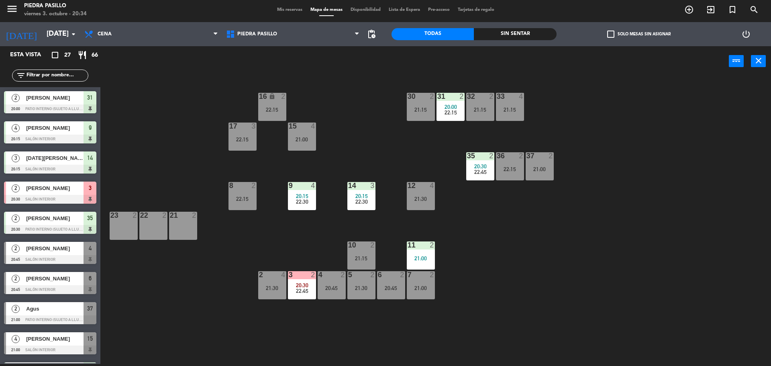
click at [328, 227] on div "16 lock 2 22:15 30 2 21:15 31 2 20:00 22:15 32 2 21:15 33 4 21:15 17 3 22:15 15…" at bounding box center [439, 221] width 663 height 287
click at [336, 289] on div "20:45" at bounding box center [331, 288] width 28 height 6
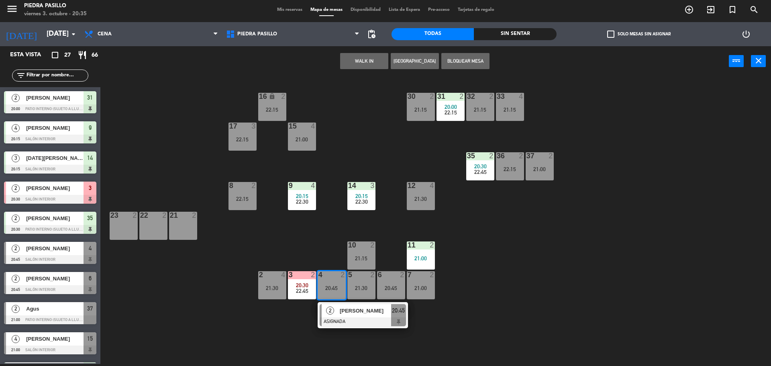
click at [349, 313] on span "[PERSON_NAME]" at bounding box center [365, 310] width 51 height 8
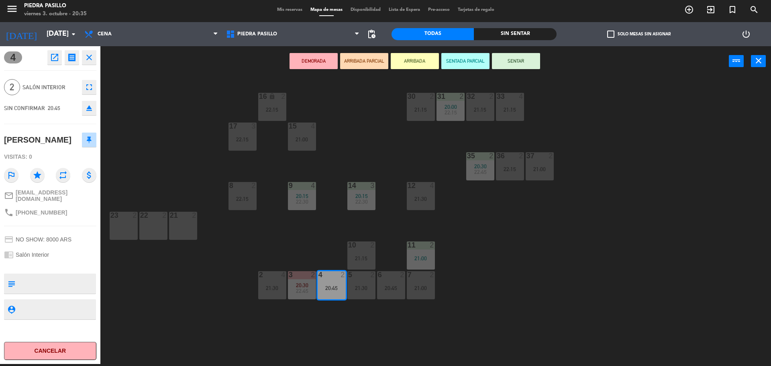
click at [527, 286] on div "16 lock 2 22:15 30 2 21:15 31 2 20:00 22:15 32 2 21:15 33 4 21:15 17 3 22:15 15…" at bounding box center [439, 221] width 663 height 287
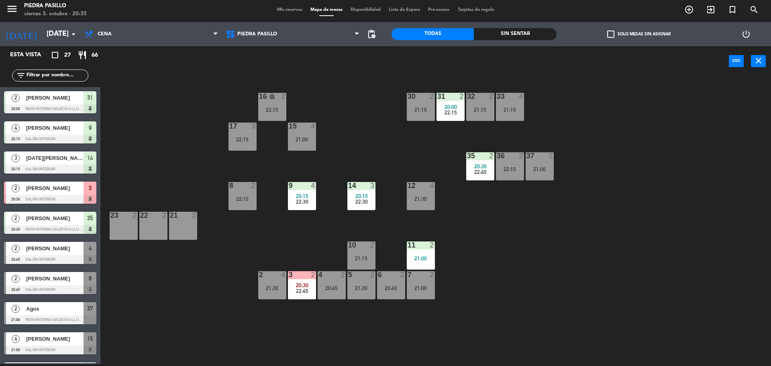
click at [401, 287] on div "20:45" at bounding box center [391, 288] width 28 height 6
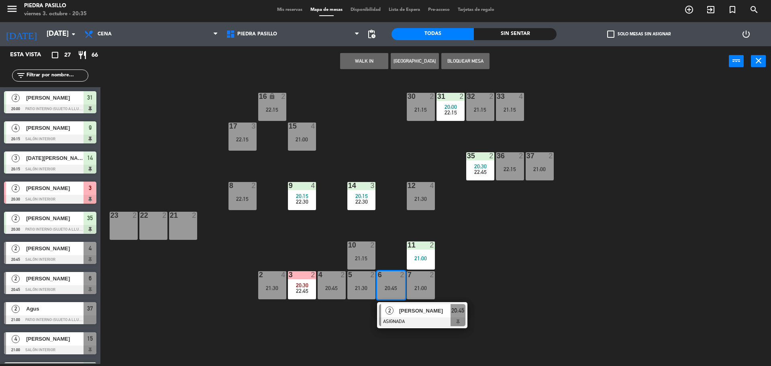
click at [531, 270] on div "16 lock 2 22:15 30 2 21:15 31 2 20:00 22:15 32 2 21:15 33 4 21:15 17 3 22:15 15…" at bounding box center [439, 221] width 663 height 287
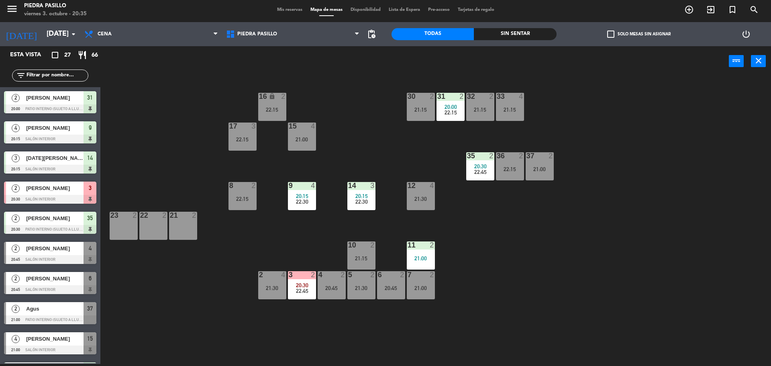
click at [368, 138] on div "16 lock 2 22:15 30 2 21:15 31 2 20:00 22:15 32 2 21:15 33 4 21:15 17 3 22:15 15…" at bounding box center [439, 221] width 663 height 287
click at [137, 74] on div "power_input close" at bounding box center [414, 61] width 628 height 31
click at [388, 103] on div "16 lock 2 22:15 30 2 21:15 31 2 20:00 22:15 32 2 21:15 33 4 21:15 17 3 22:15 15…" at bounding box center [439, 221] width 663 height 287
click at [60, 76] on input "text" at bounding box center [57, 75] width 62 height 9
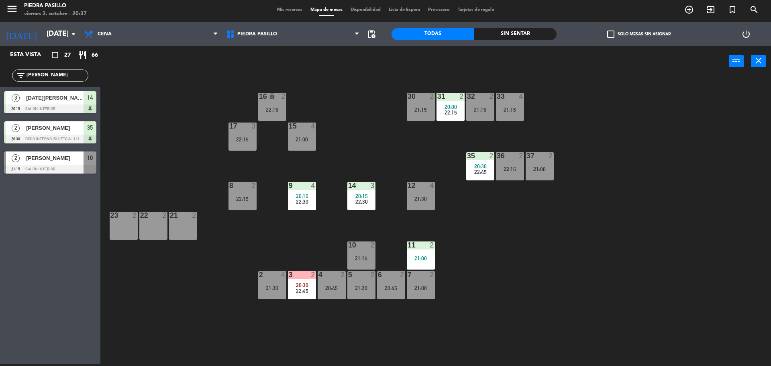
type input "[PERSON_NAME]"
click at [67, 186] on div "Esta vista crop_square 27 restaurant 66 filter_list [DATE] 3 [DATE][PERSON_NAME…" at bounding box center [50, 204] width 100 height 317
click at [55, 101] on span "[DATE][PERSON_NAME]" at bounding box center [54, 98] width 57 height 8
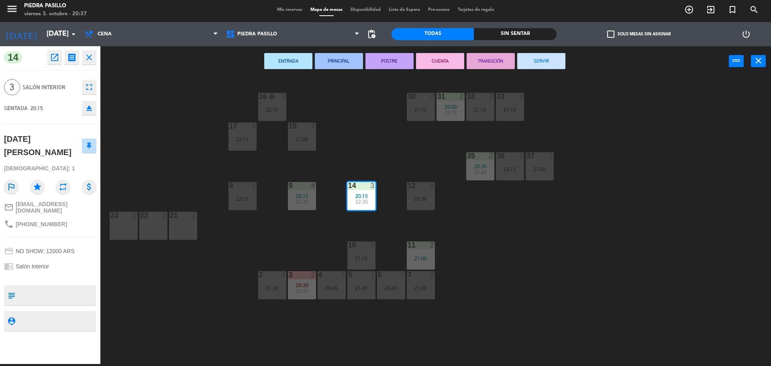
click at [85, 60] on icon "close" at bounding box center [89, 58] width 10 height 10
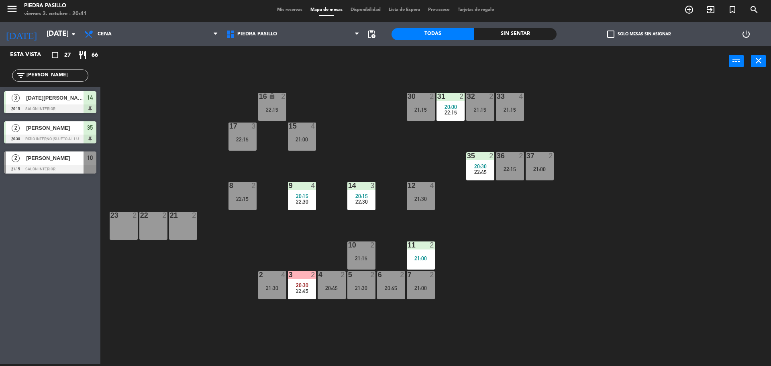
click at [599, 103] on div "16 lock 2 22:15 30 2 21:15 31 2 20:00 22:15 32 2 21:15 33 4 21:15 17 3 22:15 15…" at bounding box center [439, 221] width 663 height 287
click at [338, 118] on div "16 lock 2 22:15 30 2 21:15 31 2 20:00 22:15 32 2 21:15 33 4 21:15 17 3 22:15 15…" at bounding box center [439, 221] width 663 height 287
click at [338, 120] on div "16 lock 2 22:15 30 2 21:15 31 2 20:00 22:15 32 2 21:15 33 4 21:15 17 3 22:15 15…" at bounding box center [439, 221] width 663 height 287
click at [340, 118] on div "16 lock 2 22:15 30 2 21:15 31 2 20:00 22:15 32 2 21:15 33 4 21:15 17 3 22:15 15…" at bounding box center [439, 221] width 663 height 287
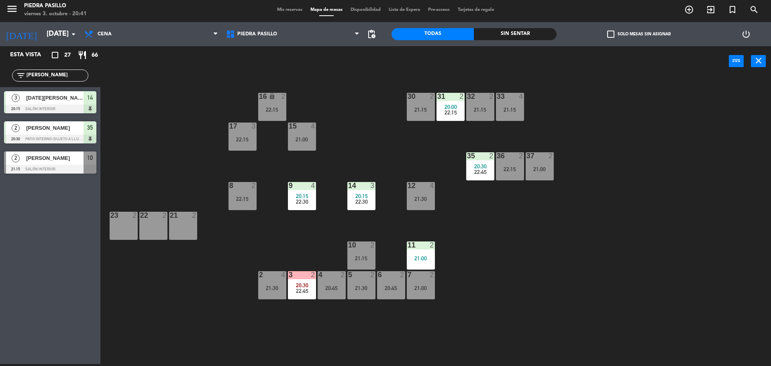
drag, startPoint x: 357, startPoint y: 81, endPoint x: 338, endPoint y: 89, distance: 20.9
click at [357, 82] on div "16 lock 2 22:15 30 2 21:15 31 2 20:00 22:15 32 2 21:15 33 4 21:15 17 3 22:15 15…" at bounding box center [439, 221] width 663 height 287
click at [49, 35] on input "[DATE]" at bounding box center [89, 34] width 93 height 16
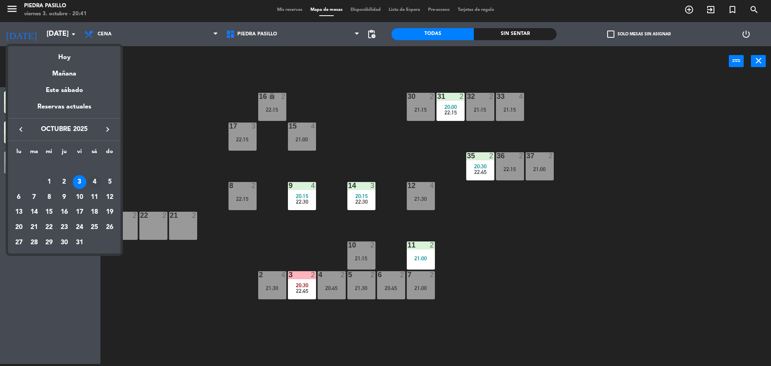
click at [95, 179] on div "4" at bounding box center [94, 182] width 14 height 14
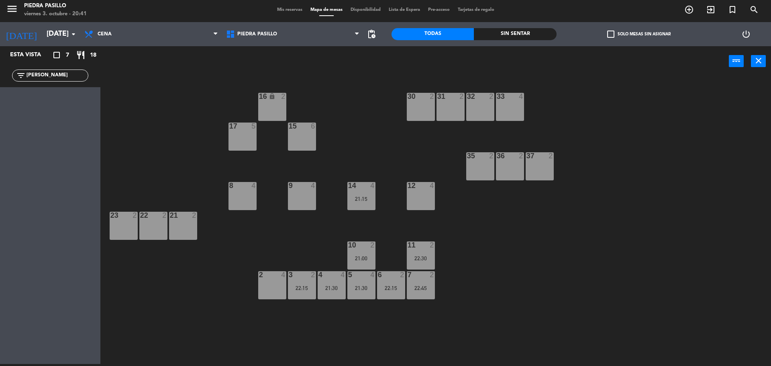
click at [375, 135] on div "16 lock 2 30 2 31 2 32 2 33 4 17 5 15 6 35 2 36 2 37 2 8 4 9 4 14 4 21:15 12 4 …" at bounding box center [439, 221] width 663 height 287
click at [330, 288] on div "21:30" at bounding box center [331, 288] width 28 height 6
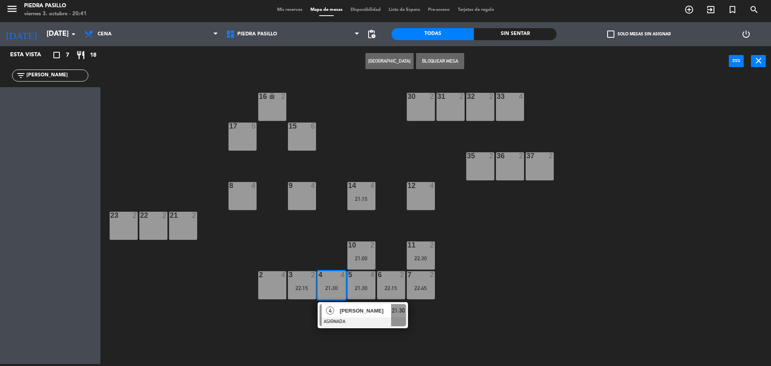
click at [298, 197] on div "9 4" at bounding box center [302, 196] width 28 height 28
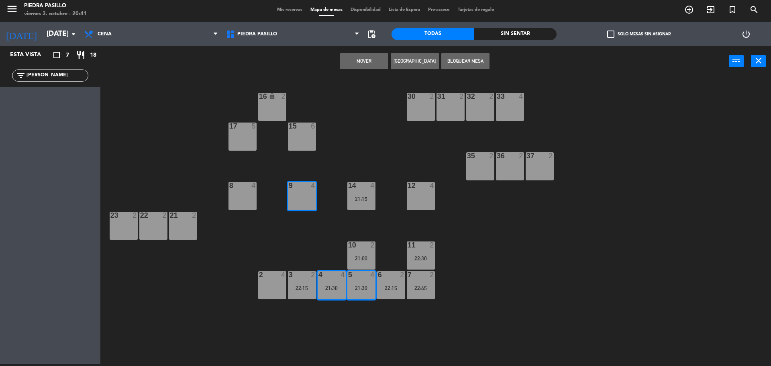
click at [356, 60] on button "Mover" at bounding box center [364, 61] width 48 height 16
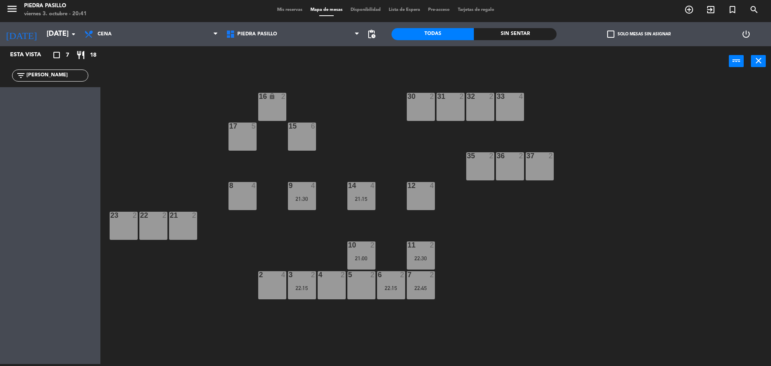
click at [359, 114] on div "16 lock 2 30 2 31 2 32 2 33 4 17 5 15 6 35 2 36 2 37 2 8 4 9 4 21:30 14 4 21:15…" at bounding box center [439, 221] width 663 height 287
click at [521, 294] on div "16 lock 2 30 2 31 2 32 2 33 4 17 5 15 6 35 2 36 2 37 2 8 4 9 4 21:30 14 4 21:15…" at bounding box center [439, 221] width 663 height 287
click at [376, 110] on div "16 lock 2 30 2 31 2 32 2 33 4 17 5 15 6 35 2 36 2 37 2 8 4 9 4 21:30 14 4 21:15…" at bounding box center [439, 221] width 663 height 287
click at [506, 235] on div "16 lock 2 30 2 31 2 32 2 33 4 17 5 15 6 35 2 36 2 37 2 8 4 9 4 21:30 14 4 21:15…" at bounding box center [439, 221] width 663 height 287
click at [374, 151] on div "16 lock 2 30 2 31 2 32 2 33 4 17 5 15 6 35 2 36 2 37 2 8 4 9 4 21:30 14 4 21:15…" at bounding box center [439, 221] width 663 height 287
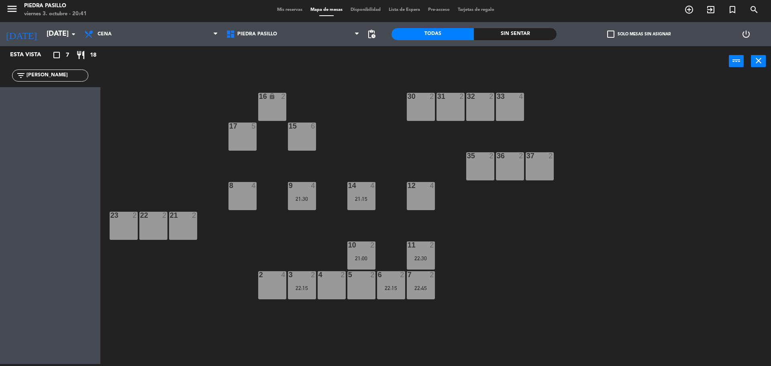
click at [374, 153] on div "16 lock 2 30 2 31 2 32 2 33 4 17 5 15 6 35 2 36 2 37 2 8 4 9 4 21:30 14 4 21:15…" at bounding box center [439, 221] width 663 height 287
click at [374, 155] on div "16 lock 2 30 2 31 2 32 2 33 4 17 5 15 6 35 2 36 2 37 2 8 4 9 4 21:30 14 4 21:15…" at bounding box center [439, 221] width 663 height 287
click at [375, 155] on div "16 lock 2 30 2 31 2 32 2 33 4 17 5 15 6 35 2 36 2 37 2 8 4 9 4 21:30 14 4 21:15…" at bounding box center [439, 221] width 663 height 287
click at [376, 164] on div "16 lock 2 30 2 31 2 32 2 33 4 17 5 15 6 35 2 36 2 37 2 8 4 9 4 21:30 14 4 21:15…" at bounding box center [439, 221] width 663 height 287
click at [376, 163] on div "16 lock 2 30 2 31 2 32 2 33 4 17 5 15 6 35 2 36 2 37 2 8 4 9 4 21:30 14 4 21:15…" at bounding box center [439, 221] width 663 height 287
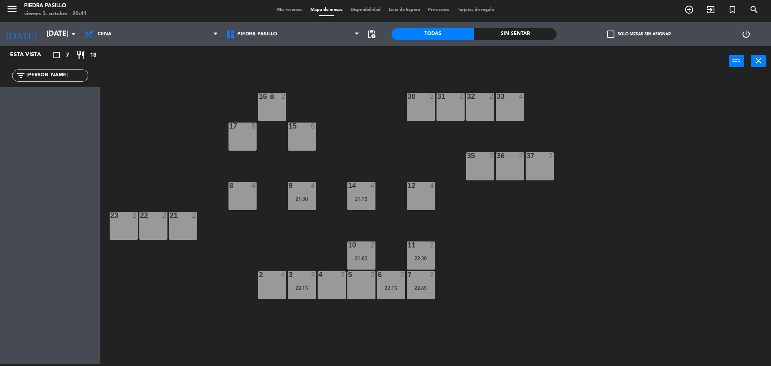
click at [376, 163] on div "16 lock 2 30 2 31 2 32 2 33 4 17 5 15 6 35 2 36 2 37 2 8 4 9 4 21:30 14 4 21:15…" at bounding box center [439, 221] width 663 height 287
click at [376, 162] on div "16 lock 2 30 2 31 2 32 2 33 4 17 5 15 6 35 2 36 2 37 2 8 4 9 4 21:30 14 4 21:15…" at bounding box center [439, 221] width 663 height 287
click at [376, 163] on div "16 lock 2 30 2 31 2 32 2 33 4 17 5 15 6 35 2 36 2 37 2 8 4 9 4 21:30 14 4 21:15…" at bounding box center [439, 221] width 663 height 287
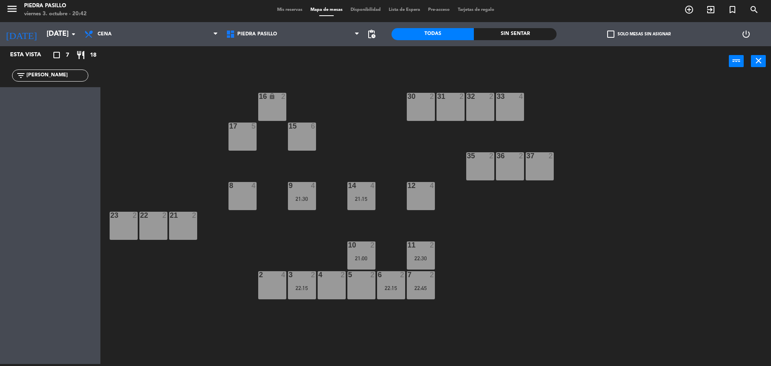
click at [494, 245] on div "16 lock 2 30 2 31 2 32 2 33 4 17 5 15 6 35 2 36 2 37 2 8 4 9 4 21:30 14 4 21:15…" at bounding box center [439, 221] width 663 height 287
click at [362, 250] on div "10 2 21:00" at bounding box center [361, 255] width 28 height 28
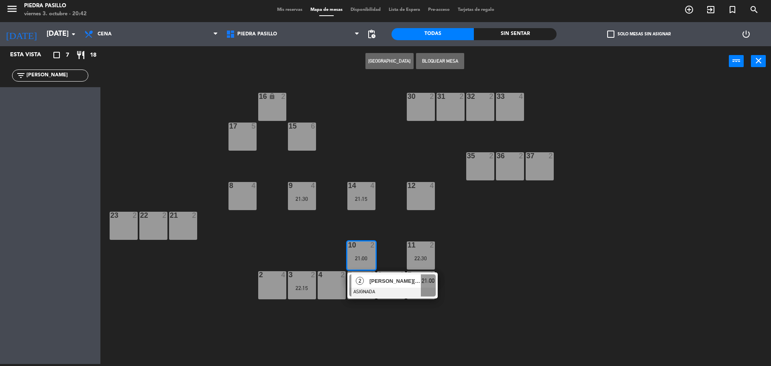
click at [230, 187] on div "8" at bounding box center [229, 185] width 0 height 7
click at [382, 59] on button "Mover" at bounding box center [364, 61] width 48 height 16
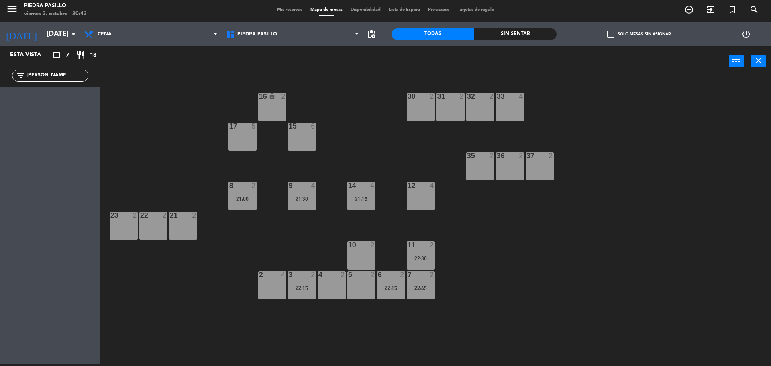
click at [368, 89] on div "16 lock 2 30 2 31 2 32 2 33 4 17 5 15 6 35 2 36 2 37 2 8 2 21:00 9 4 21:30 14 4…" at bounding box center [439, 221] width 663 height 287
click at [474, 254] on div "16 lock 2 30 2 31 2 32 2 33 4 17 5 15 6 35 2 36 2 37 2 8 2 21:00 9 4 21:30 14 4…" at bounding box center [439, 221] width 663 height 287
click at [359, 126] on div "16 lock 2 30 2 31 2 32 2 33 4 17 5 15 6 35 2 36 2 37 2 8 2 21:00 9 4 21:30 14 4…" at bounding box center [439, 221] width 663 height 287
click at [360, 128] on div "16 lock 2 30 2 31 2 32 2 33 4 17 5 15 6 35 2 36 2 37 2 8 2 21:00 9 4 21:30 14 4…" at bounding box center [439, 221] width 663 height 287
click at [48, 38] on input "[DATE]" at bounding box center [89, 34] width 93 height 16
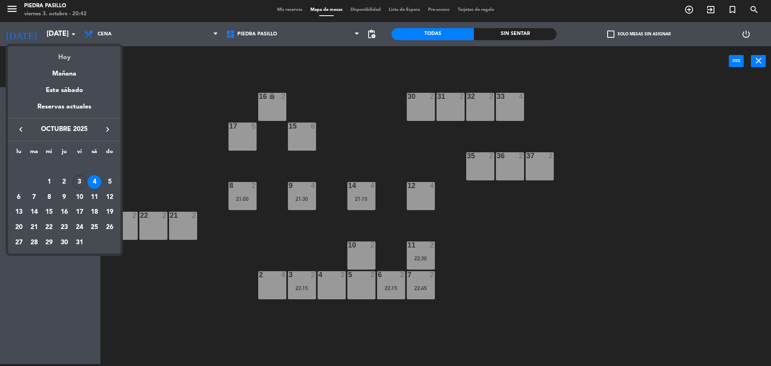
click at [66, 57] on div "Hoy" at bounding box center [64, 54] width 112 height 16
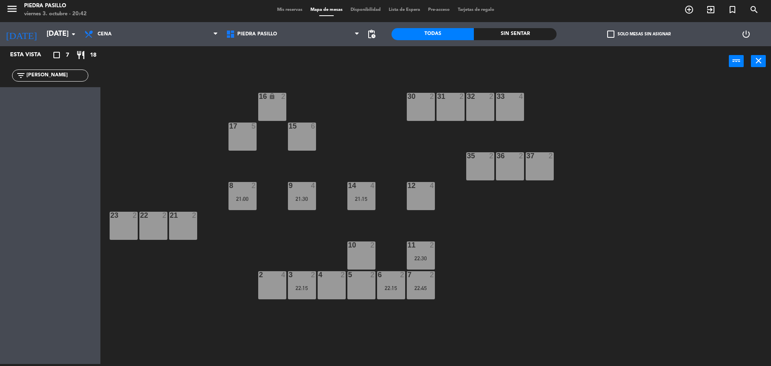
type input "[DATE]"
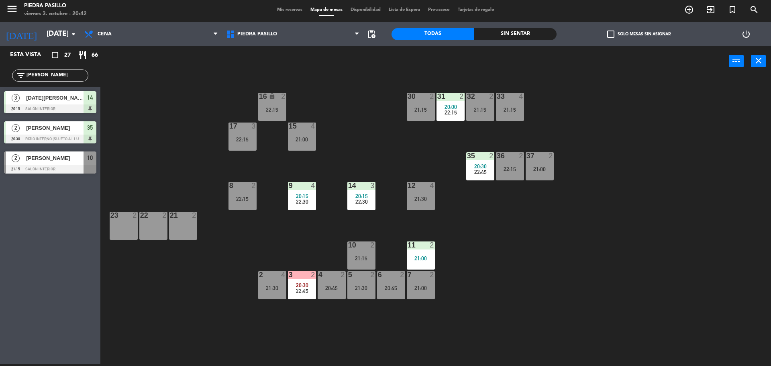
click at [69, 75] on input "[PERSON_NAME]" at bounding box center [57, 75] width 62 height 9
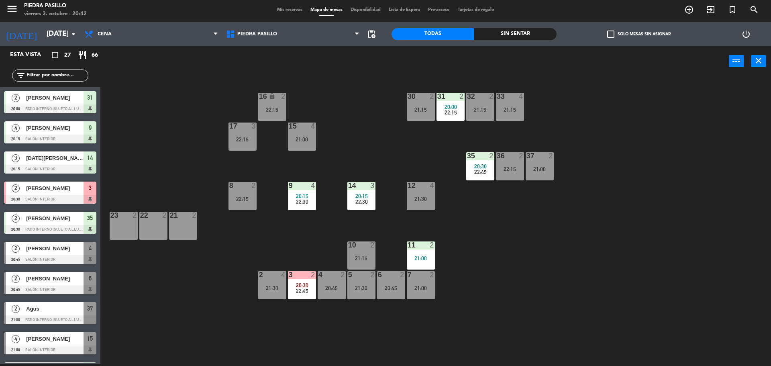
click at [168, 99] on div "16 lock 2 22:15 30 2 21:15 31 2 20:00 22:15 32 2 21:15 33 4 21:15 17 3 22:15 15…" at bounding box center [439, 221] width 663 height 287
click at [176, 79] on div "16 lock 2 22:15 30 2 21:15 31 2 20:00 22:15 32 2 21:15 33 4 21:15 17 3 22:15 15…" at bounding box center [439, 221] width 663 height 287
click at [78, 76] on input "text" at bounding box center [57, 75] width 62 height 9
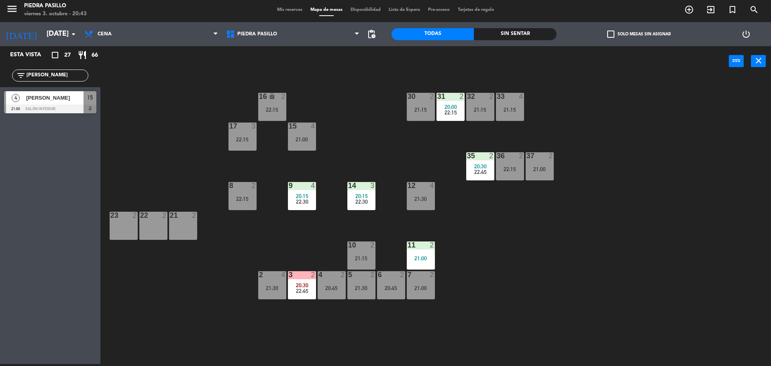
type input "[PERSON_NAME]"
click at [65, 107] on div at bounding box center [50, 108] width 92 height 9
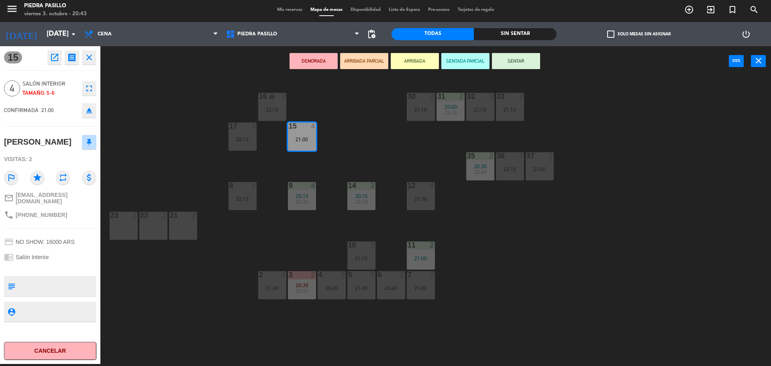
click at [528, 57] on button "SENTAR" at bounding box center [516, 61] width 48 height 16
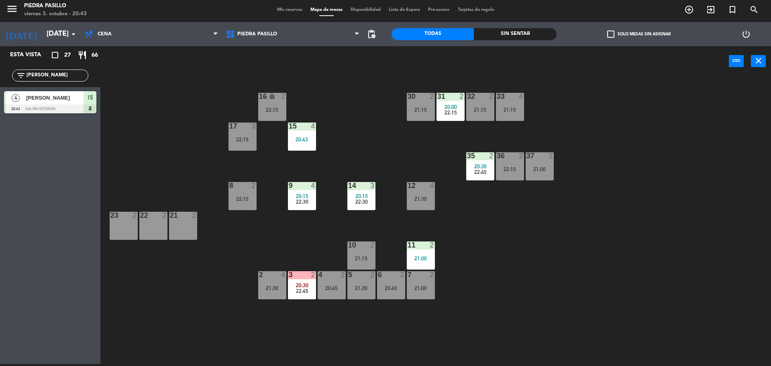
click at [631, 131] on div "16 lock 2 22:15 30 2 21:15 31 2 20:00 22:15 32 2 21:15 33 4 21:15 17 3 22:15 15…" at bounding box center [439, 221] width 663 height 287
click at [718, 180] on div "16 lock 2 22:15 30 2 21:15 31 2 20:00 22:15 32 2 21:15 33 4 21:15 17 3 22:15 15…" at bounding box center [439, 221] width 663 height 287
click at [368, 157] on div "16 lock 2 22:15 30 2 21:15 31 2 20:00 22:15 32 2 21:15 33 4 21:15 17 3 22:15 15…" at bounding box center [439, 221] width 663 height 287
